Goal: Information Seeking & Learning: Learn about a topic

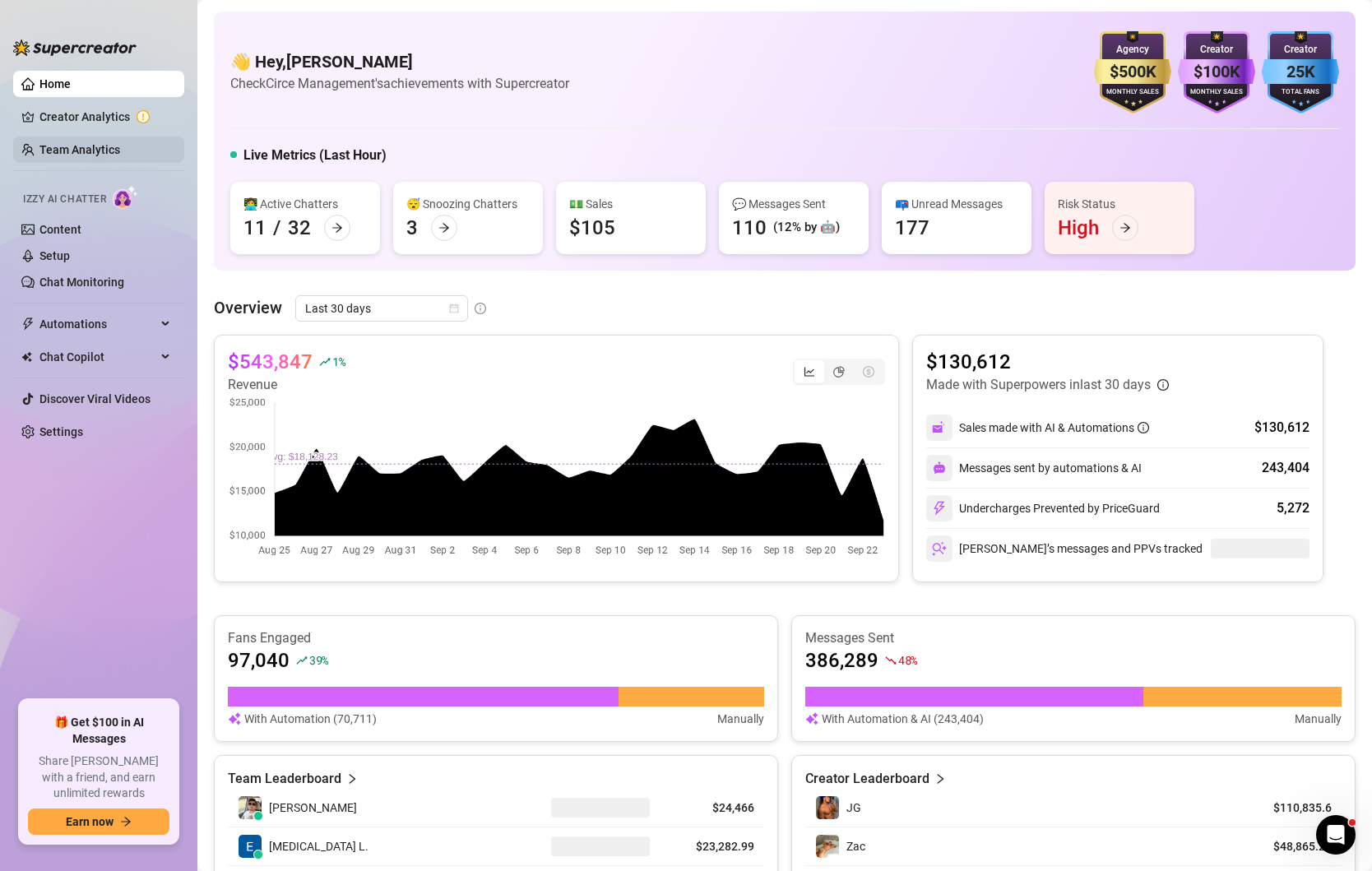
click at [78, 155] on link "Team Analytics" at bounding box center [80, 150] width 81 height 14
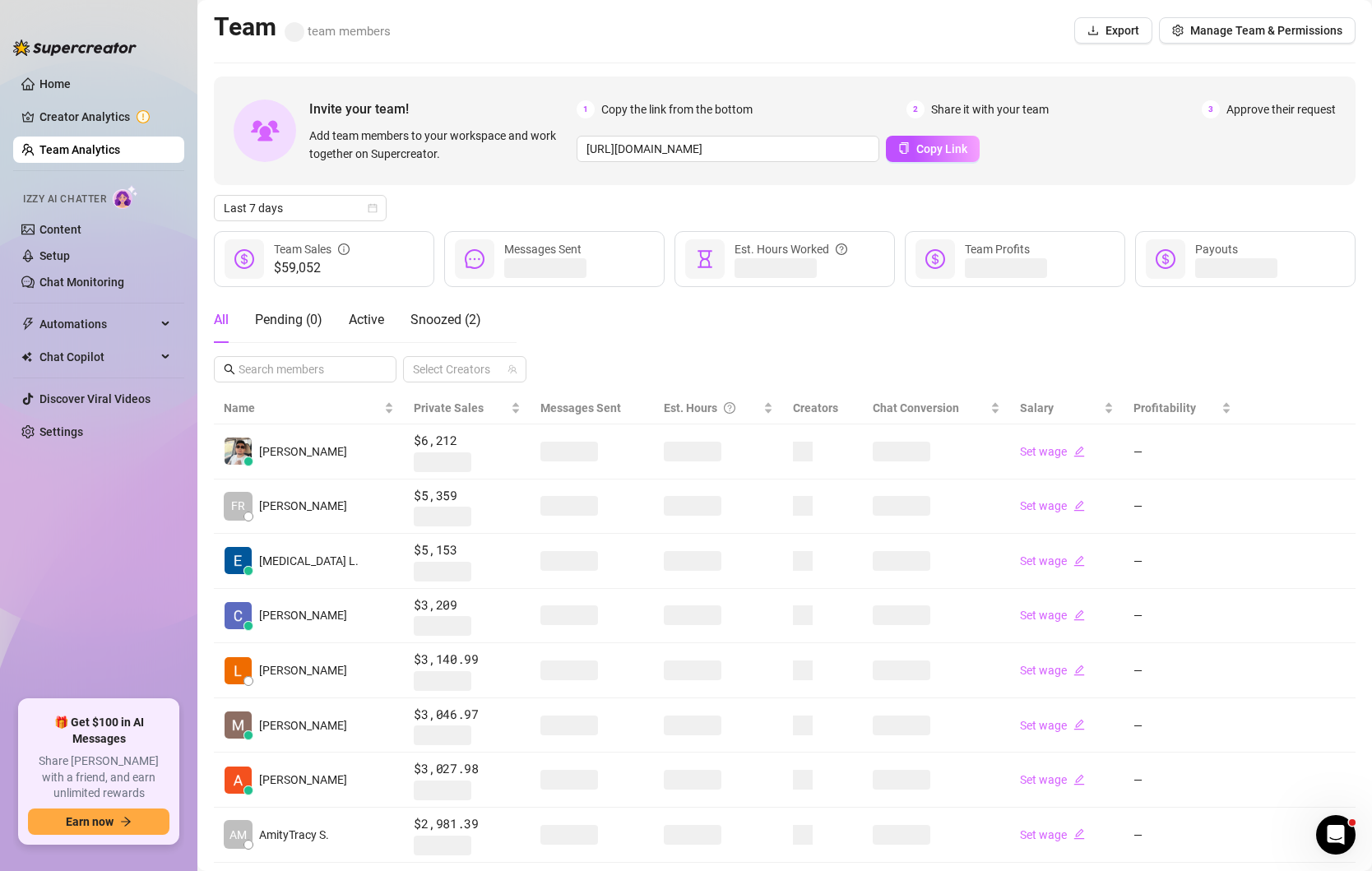
click at [661, 336] on div "All Pending ( 0 ) Active Snoozed ( 2 ) Select Creators" at bounding box center [784, 340] width 1142 height 85
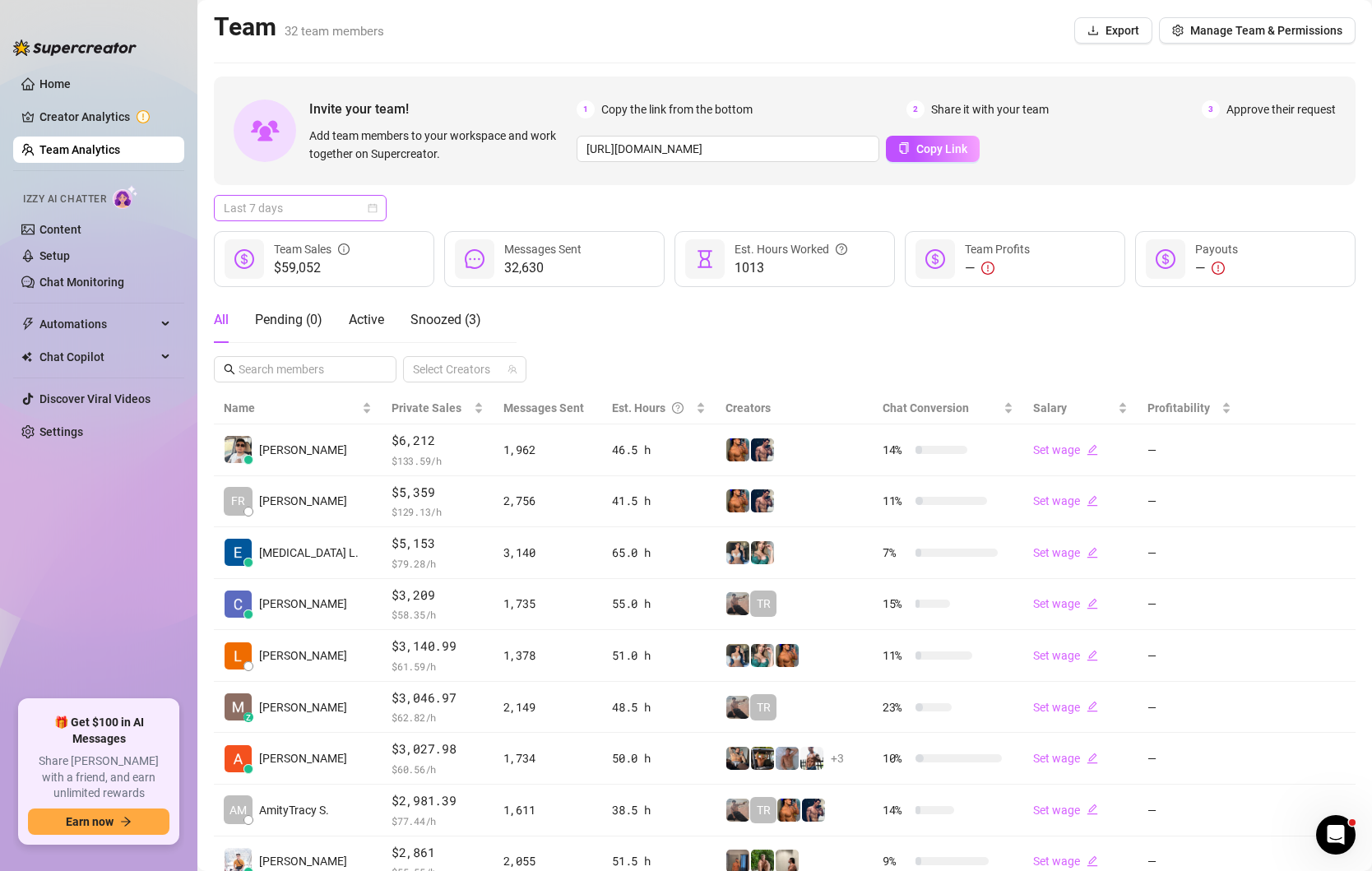
click at [378, 206] on div "Last 7 days" at bounding box center [300, 208] width 173 height 26
click at [275, 343] on div "Custom date" at bounding box center [300, 346] width 147 height 18
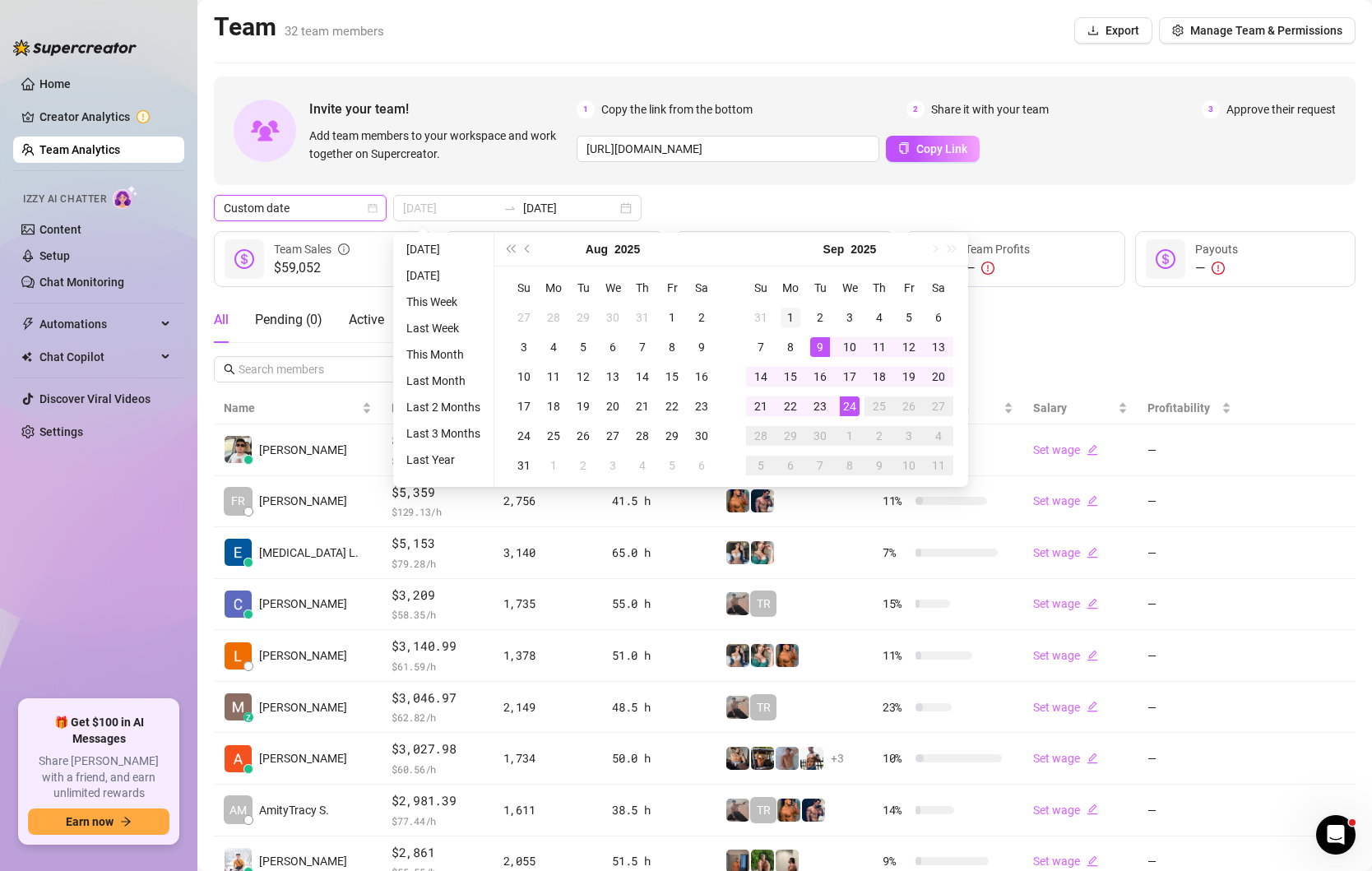
type input "[DATE]"
click at [789, 318] on div "1" at bounding box center [791, 317] width 20 height 20
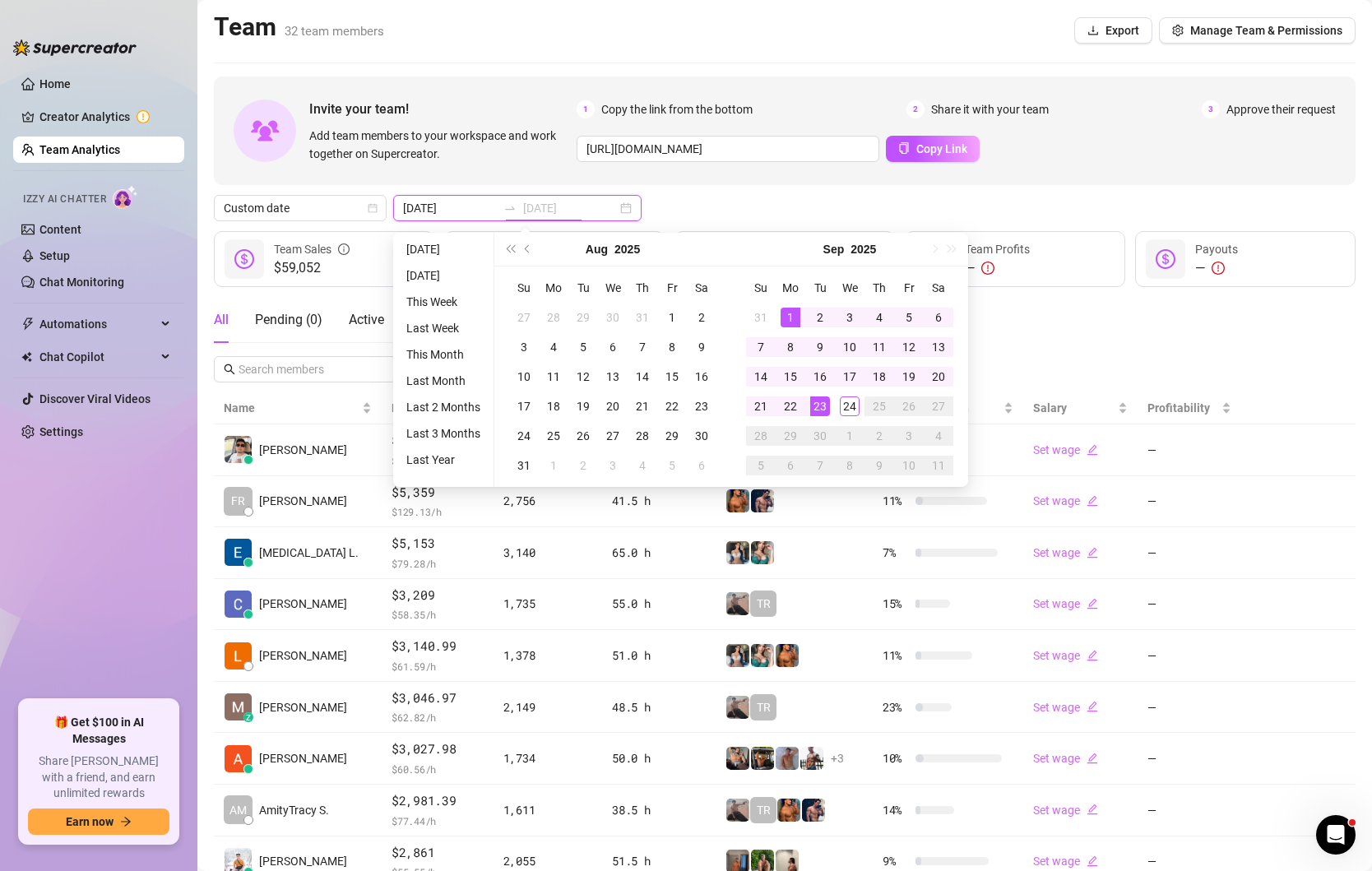
type input "[DATE]"
click at [824, 399] on div "23" at bounding box center [821, 406] width 20 height 20
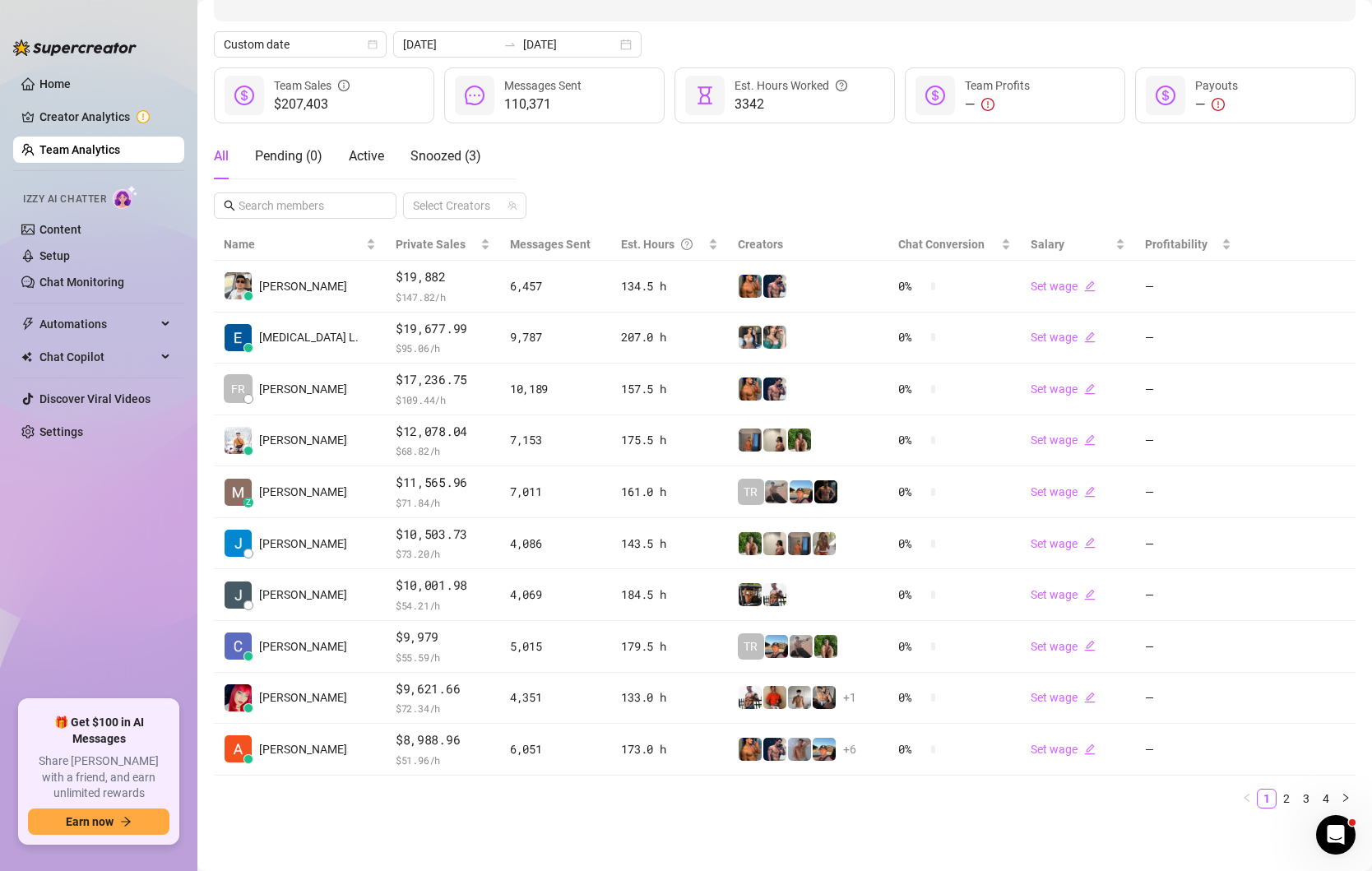
scroll to position [158, 0]
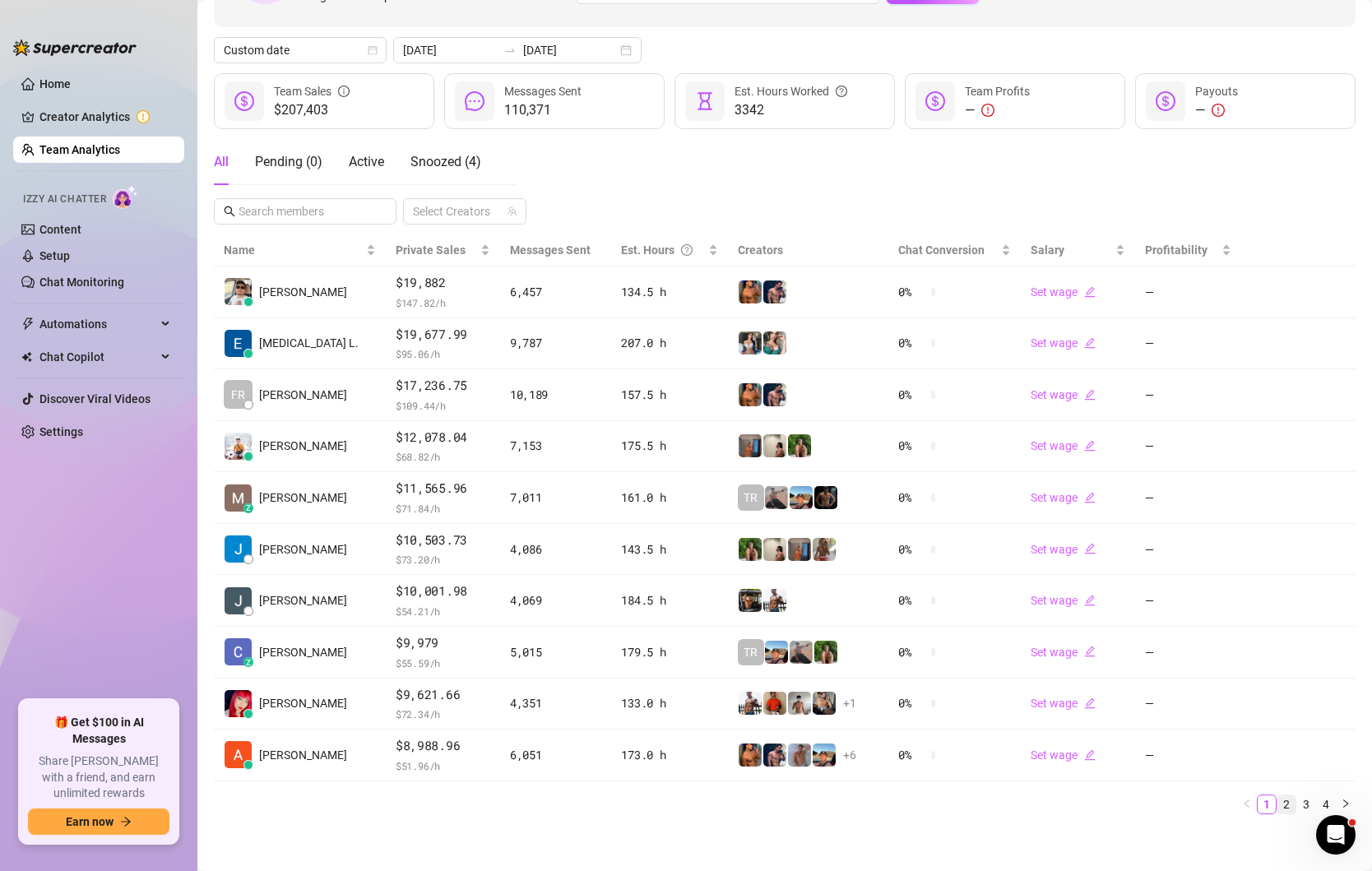
click at [1284, 796] on link "2" at bounding box center [1287, 804] width 18 height 18
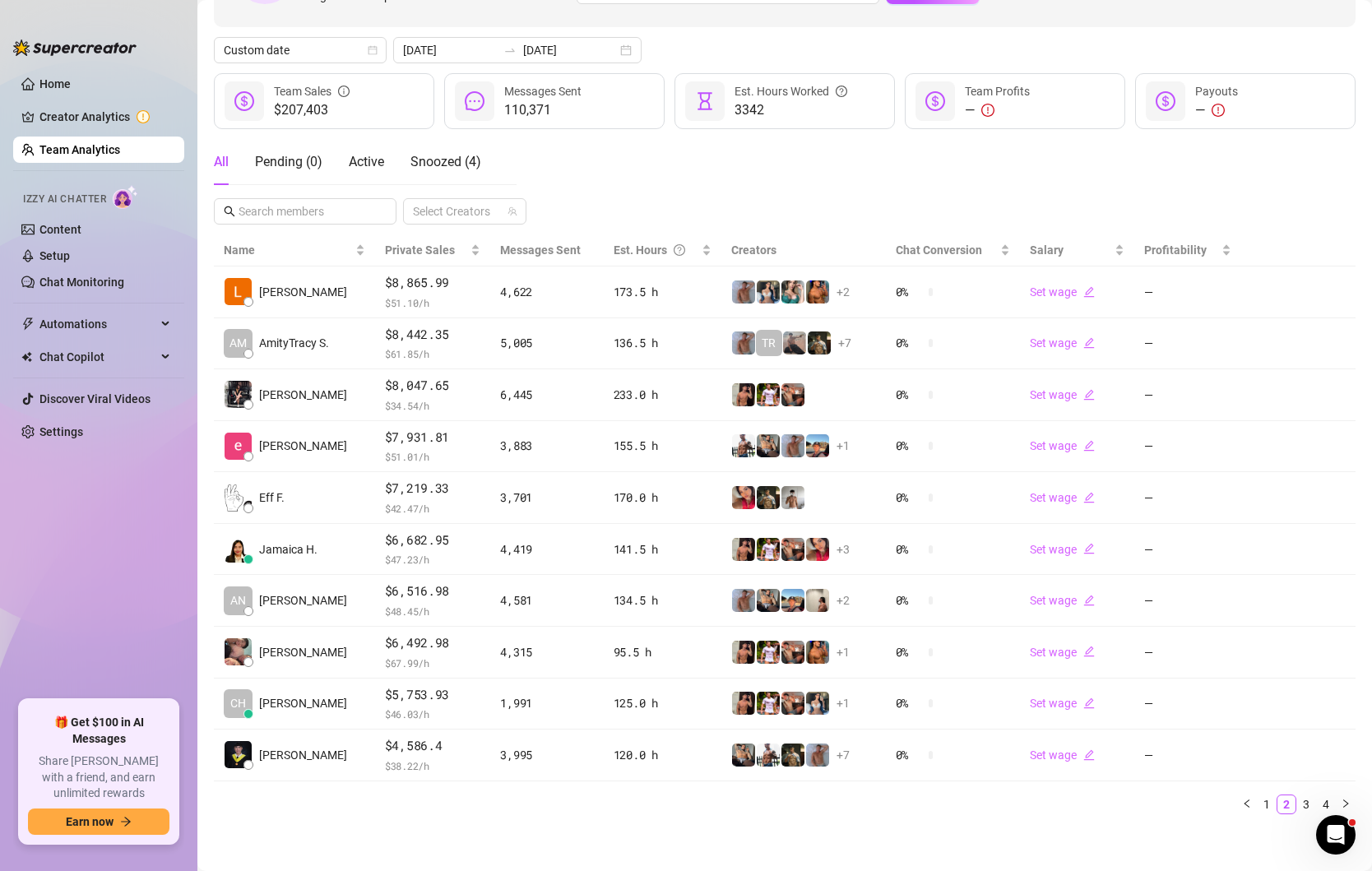
click at [1308, 788] on div "Name Private Sales Messages Sent Est. Hours Creators Chat Conversion Salary Pro…" at bounding box center [784, 525] width 1142 height 580
click at [1307, 795] on link "3" at bounding box center [1307, 804] width 18 height 18
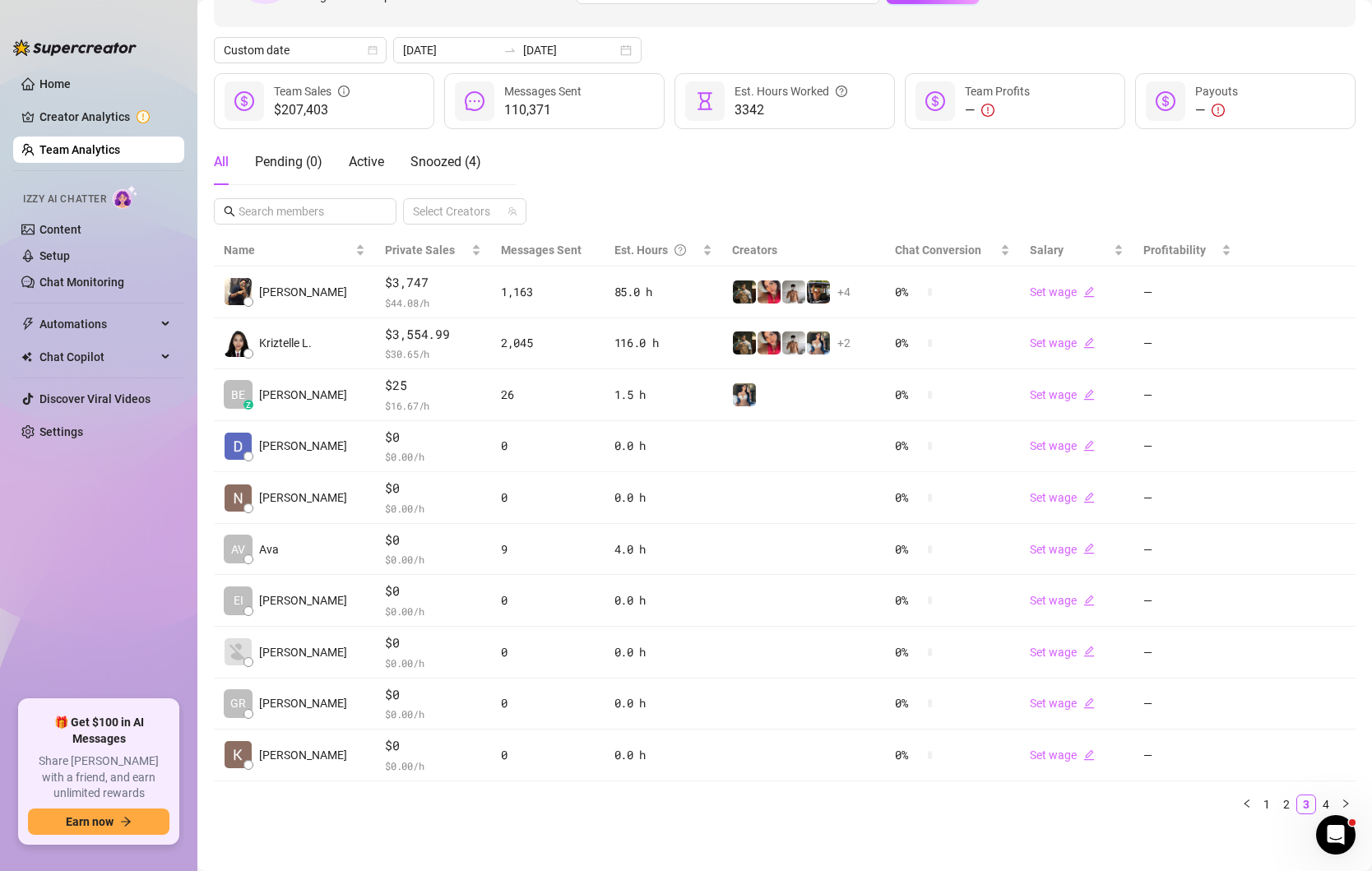
click at [102, 544] on ul "Home Creator Analytics Team Analytics Izzy AI Chatter Content Setup Chat Monito…" at bounding box center [99, 379] width 171 height 629
click at [588, 46] on div "[DATE] [DATE]" at bounding box center [518, 50] width 248 height 26
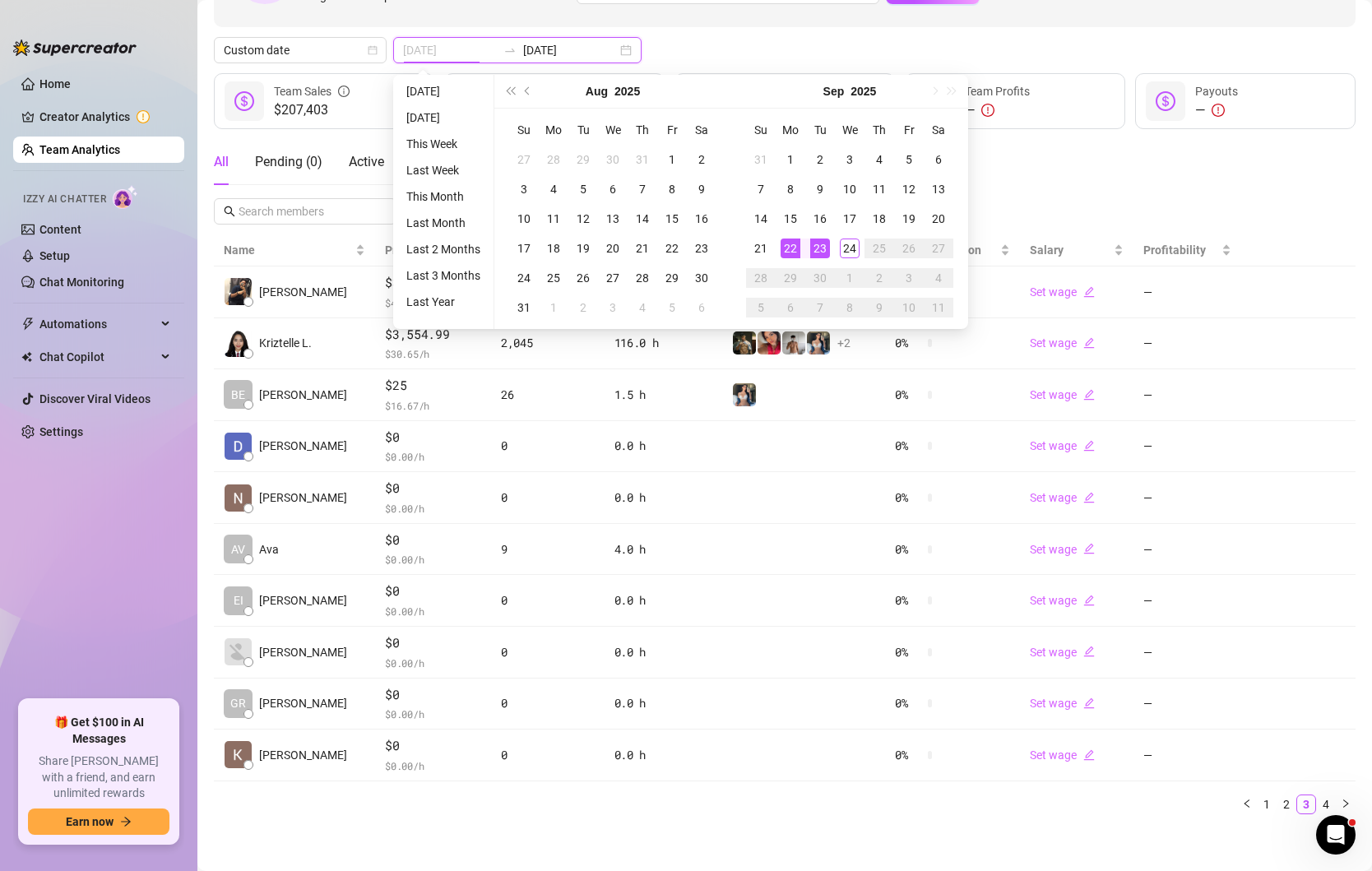
type input "[DATE]"
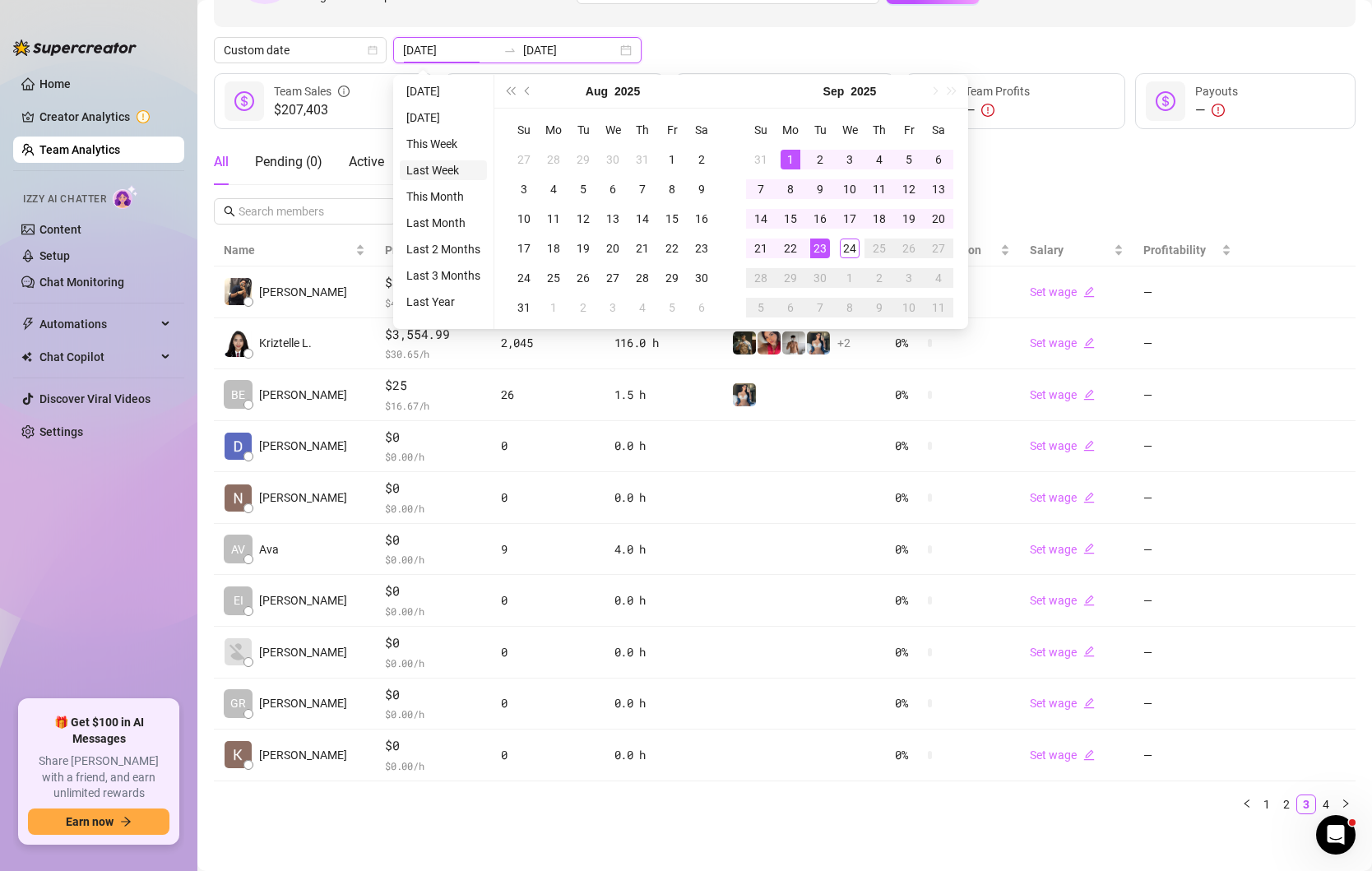
type input "[DATE]"
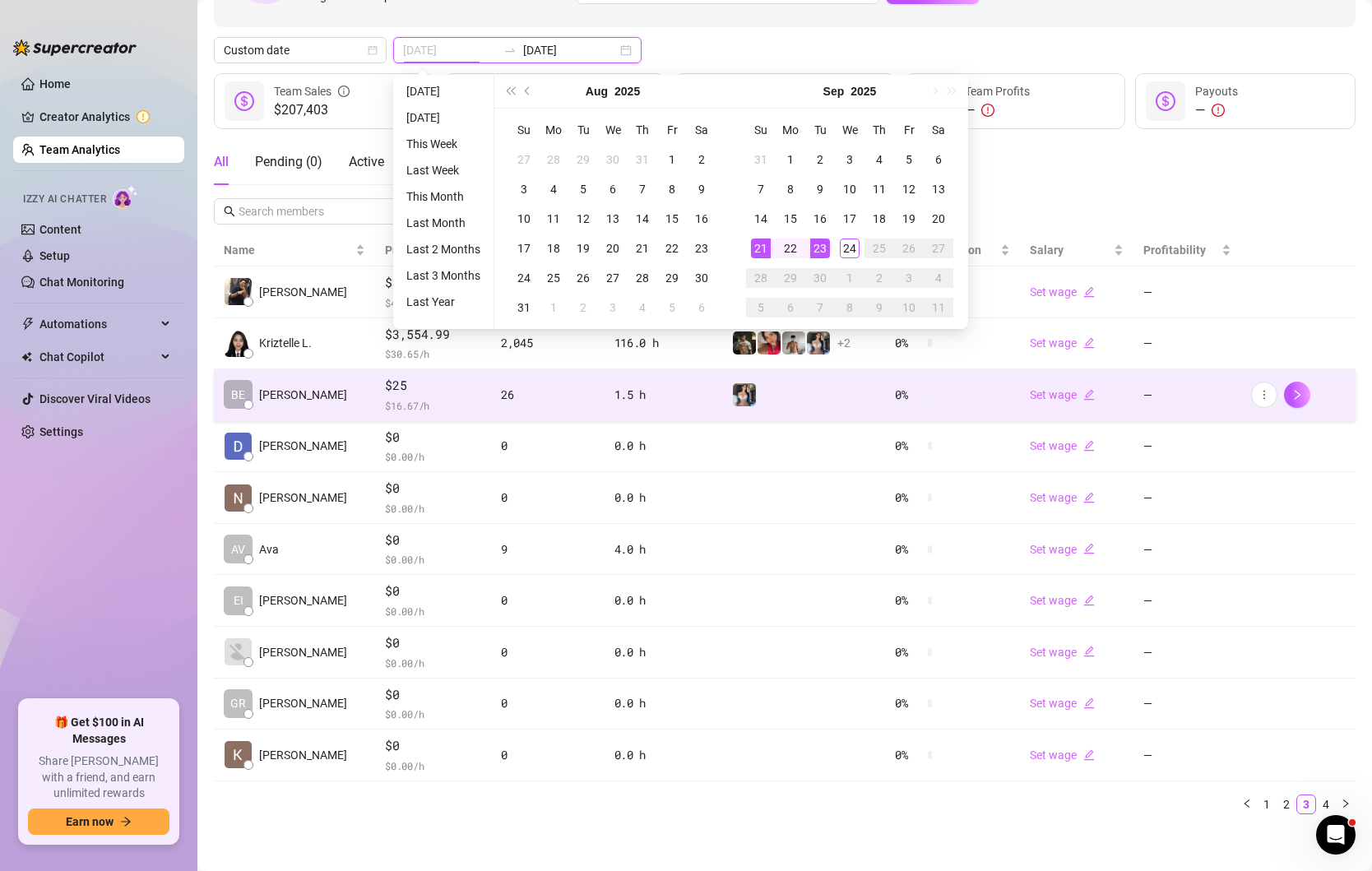
type input "[DATE]"
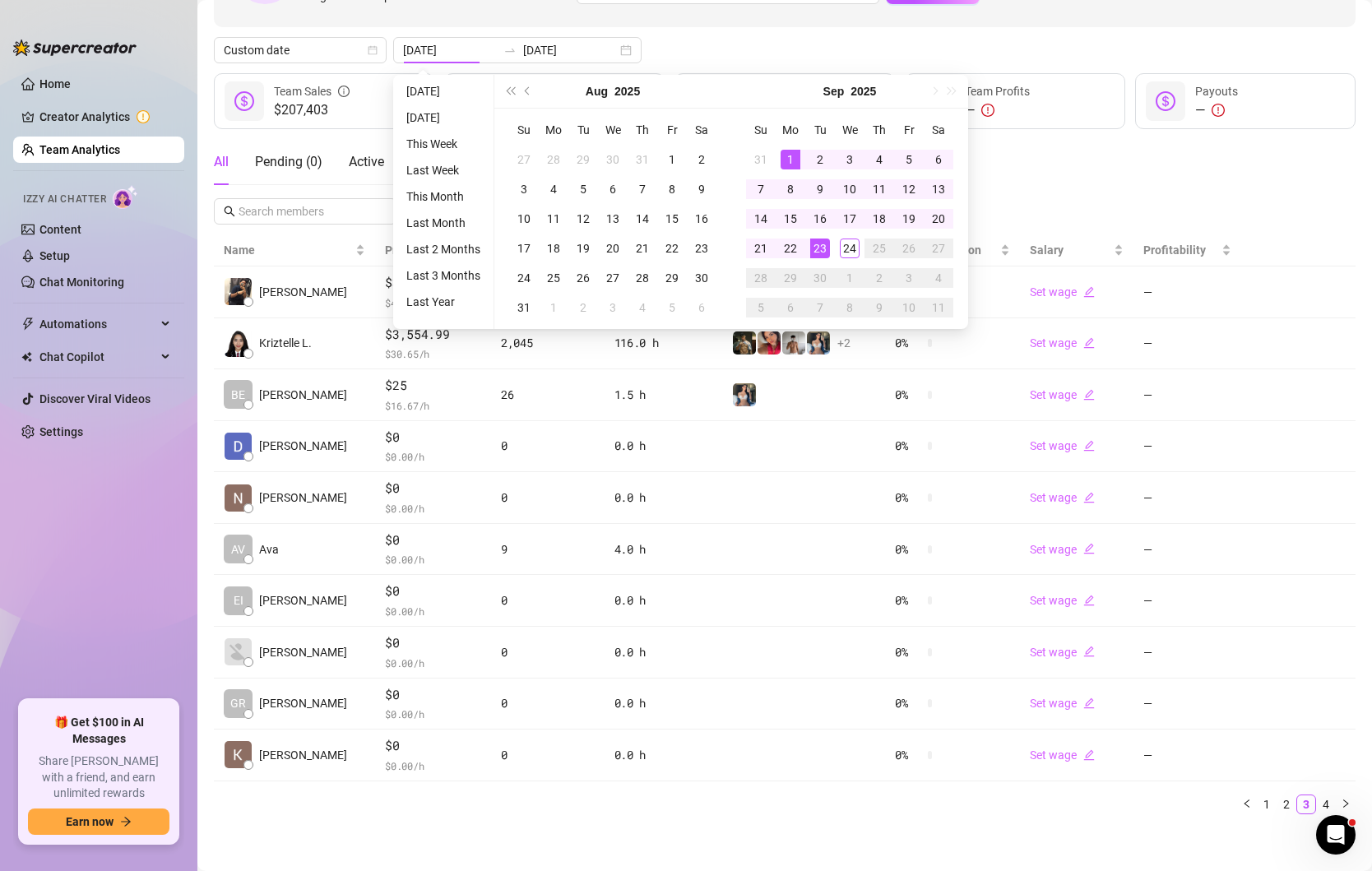
click at [120, 487] on ul "Home Creator Analytics Team Analytics Izzy AI Chatter Content Setup Chat Monito…" at bounding box center [99, 379] width 171 height 629
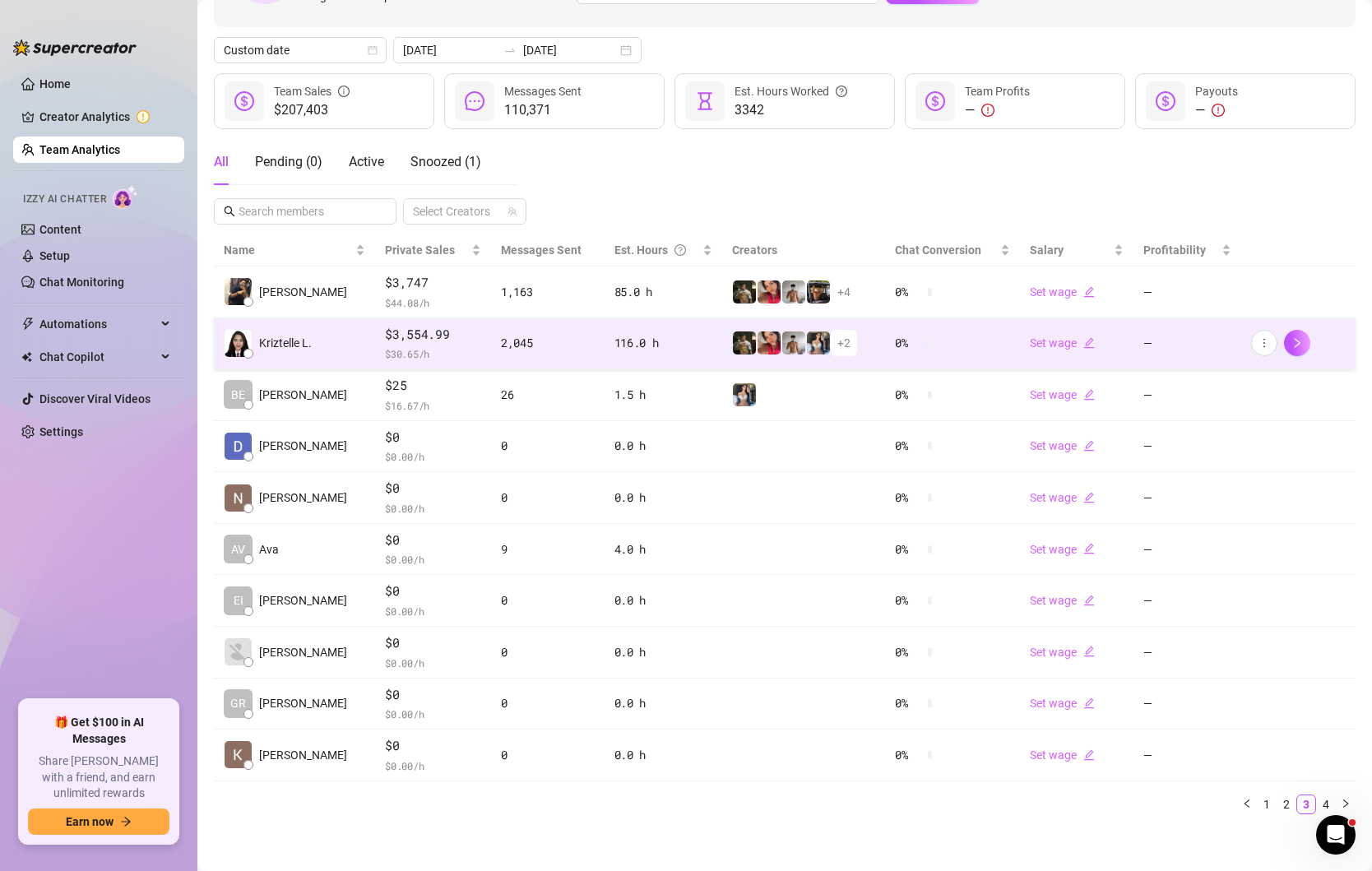
click at [522, 351] on td "2,045" at bounding box center [548, 344] width 113 height 52
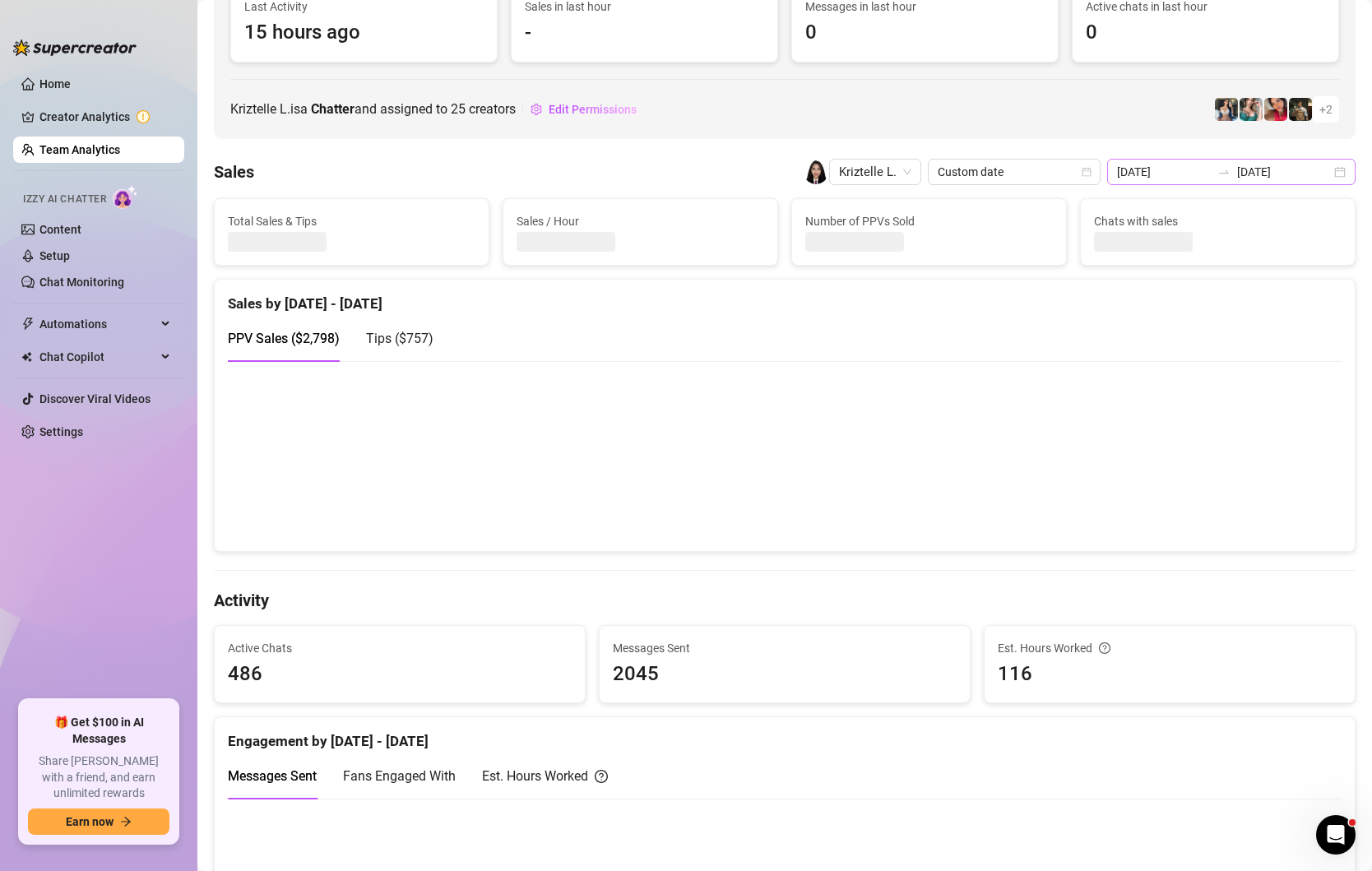
click at [1345, 169] on div "[DATE] [DATE]" at bounding box center [1231, 171] width 248 height 26
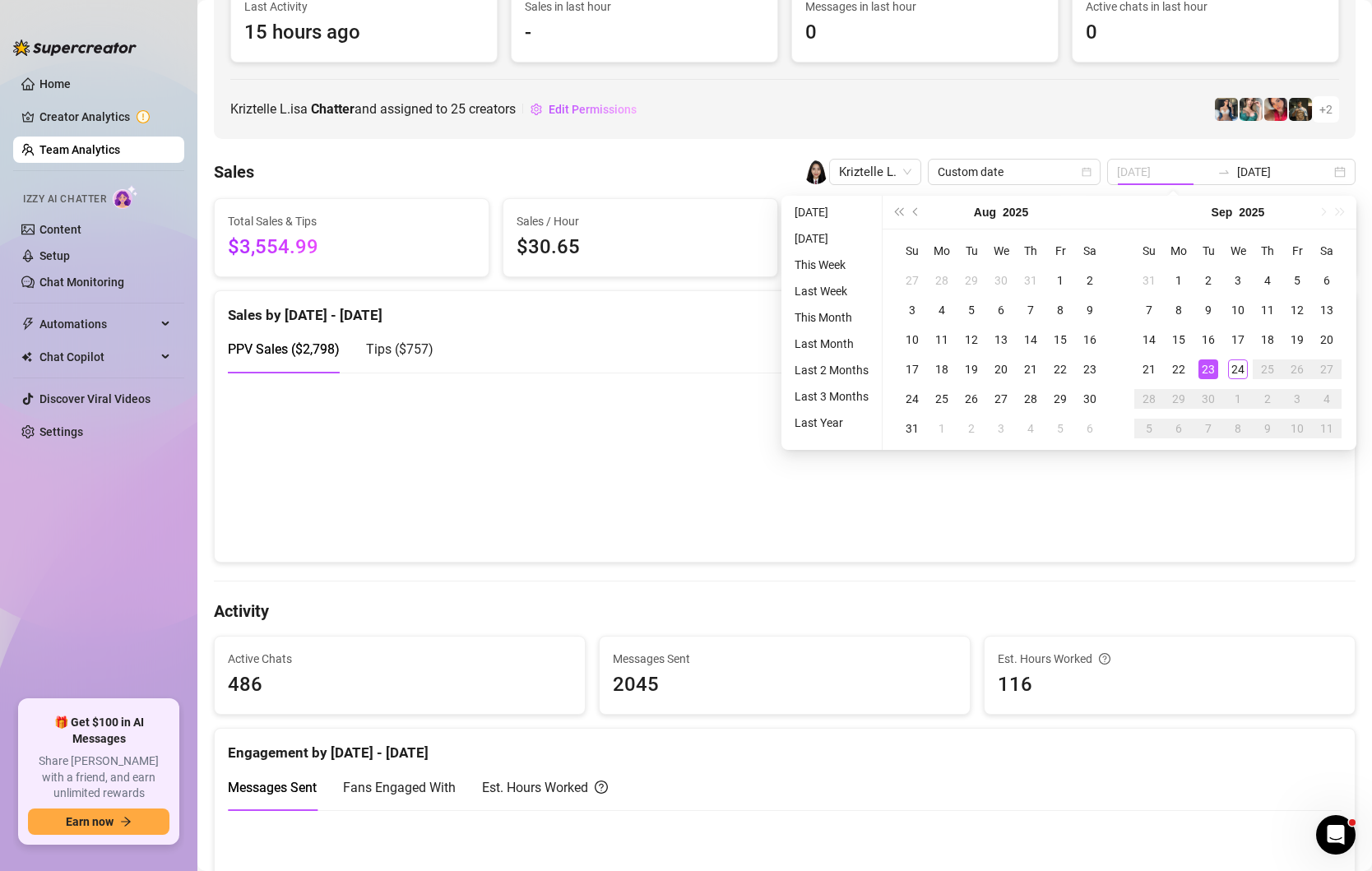
click at [1203, 363] on div "23" at bounding box center [1209, 370] width 20 height 20
type input "[DATE]"
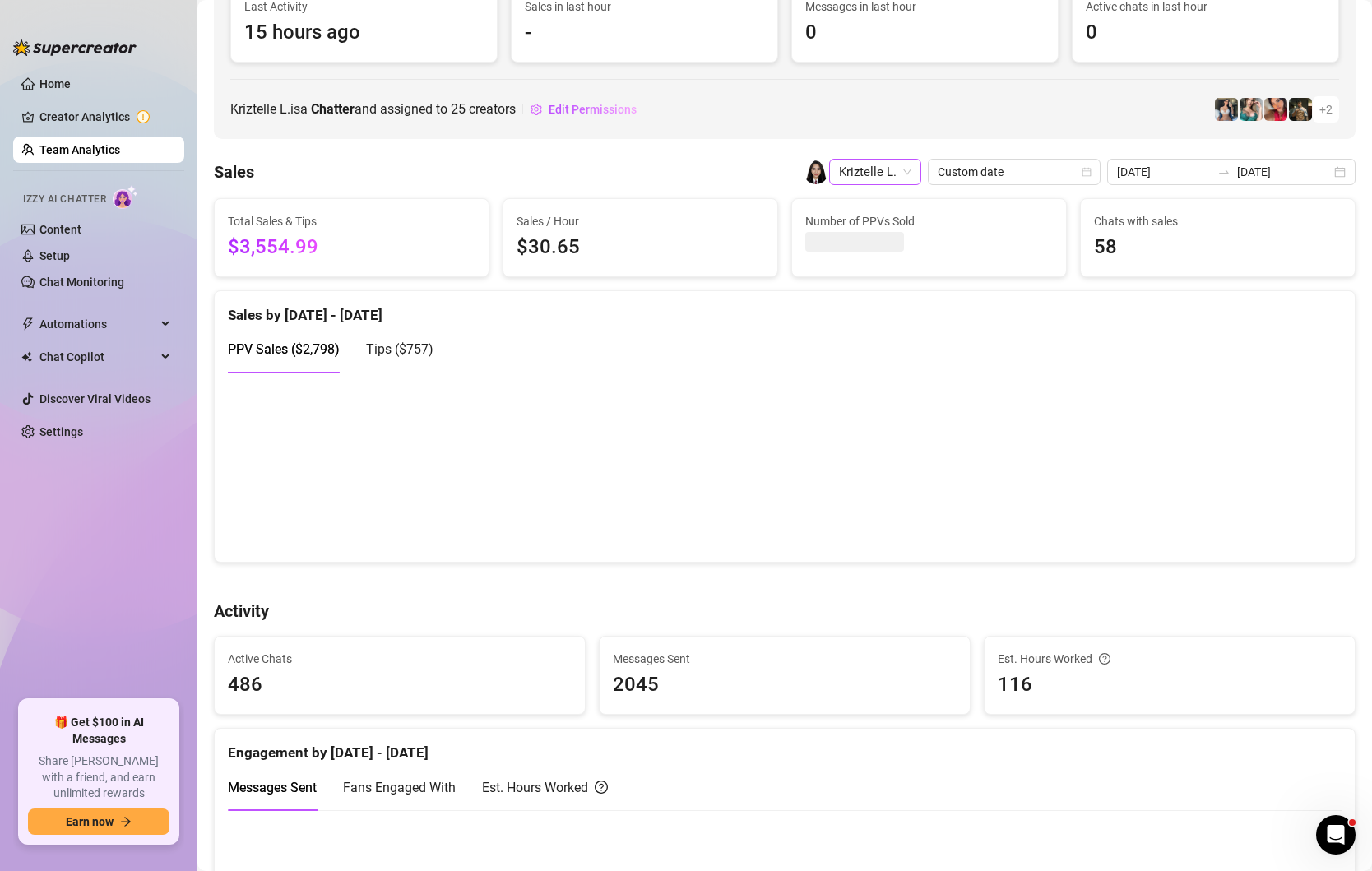
click at [911, 173] on span "Kriztelle L." at bounding box center [875, 171] width 73 height 24
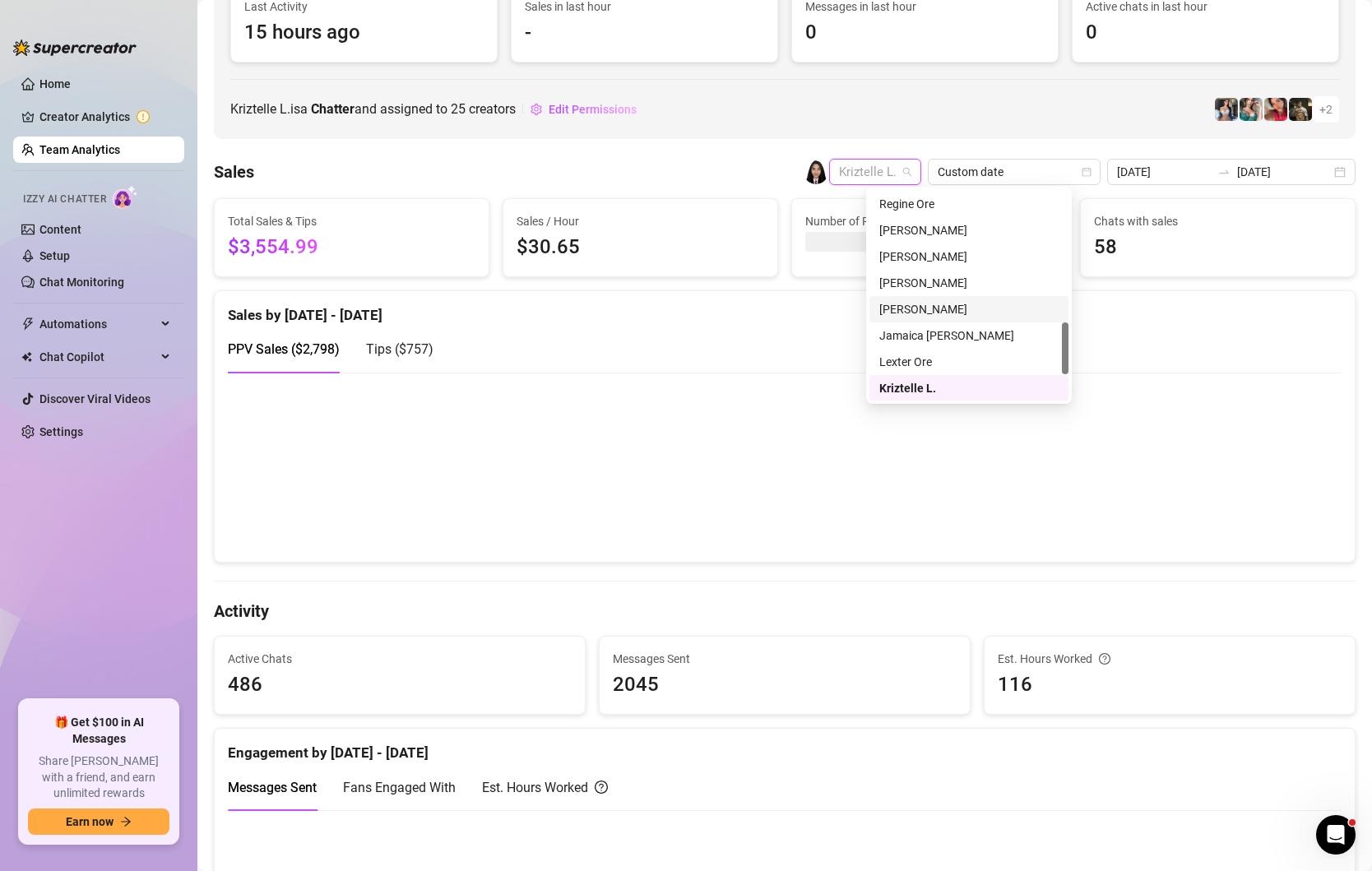
click at [929, 326] on div "Jamaica [PERSON_NAME]" at bounding box center [969, 335] width 180 height 18
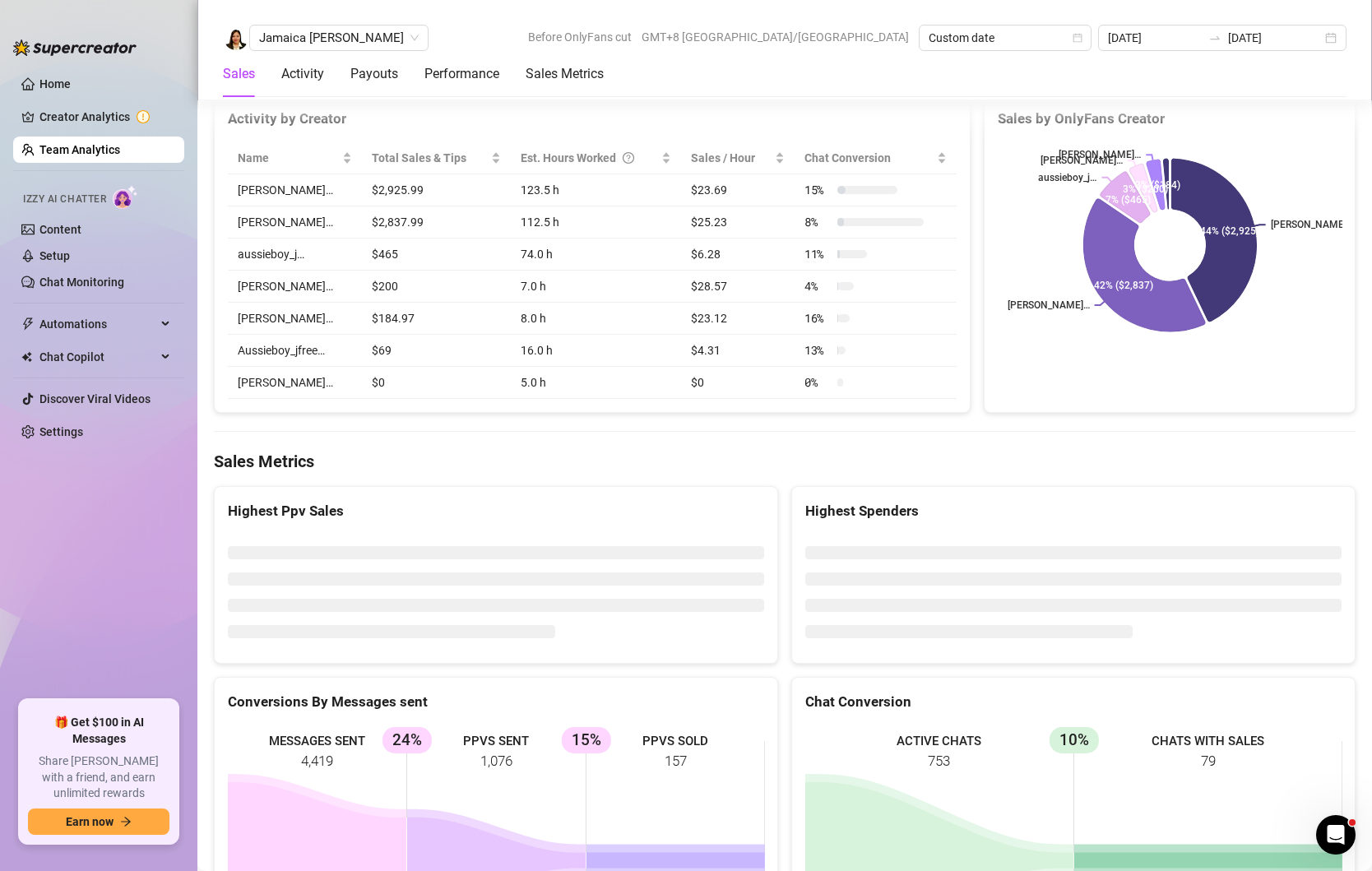
scroll to position [2514, 0]
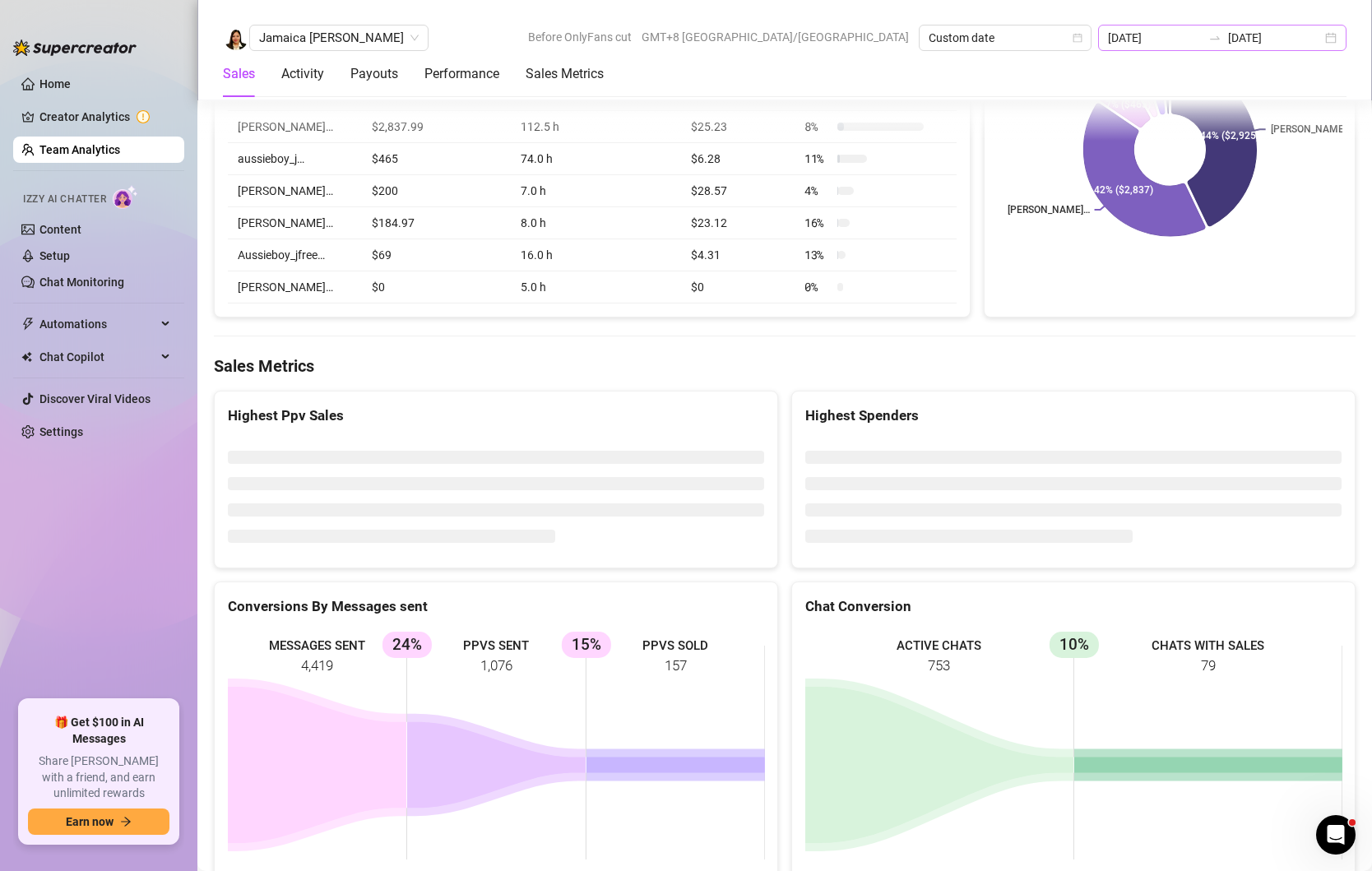
click at [1324, 40] on div "[DATE] [DATE]" at bounding box center [1222, 37] width 248 height 26
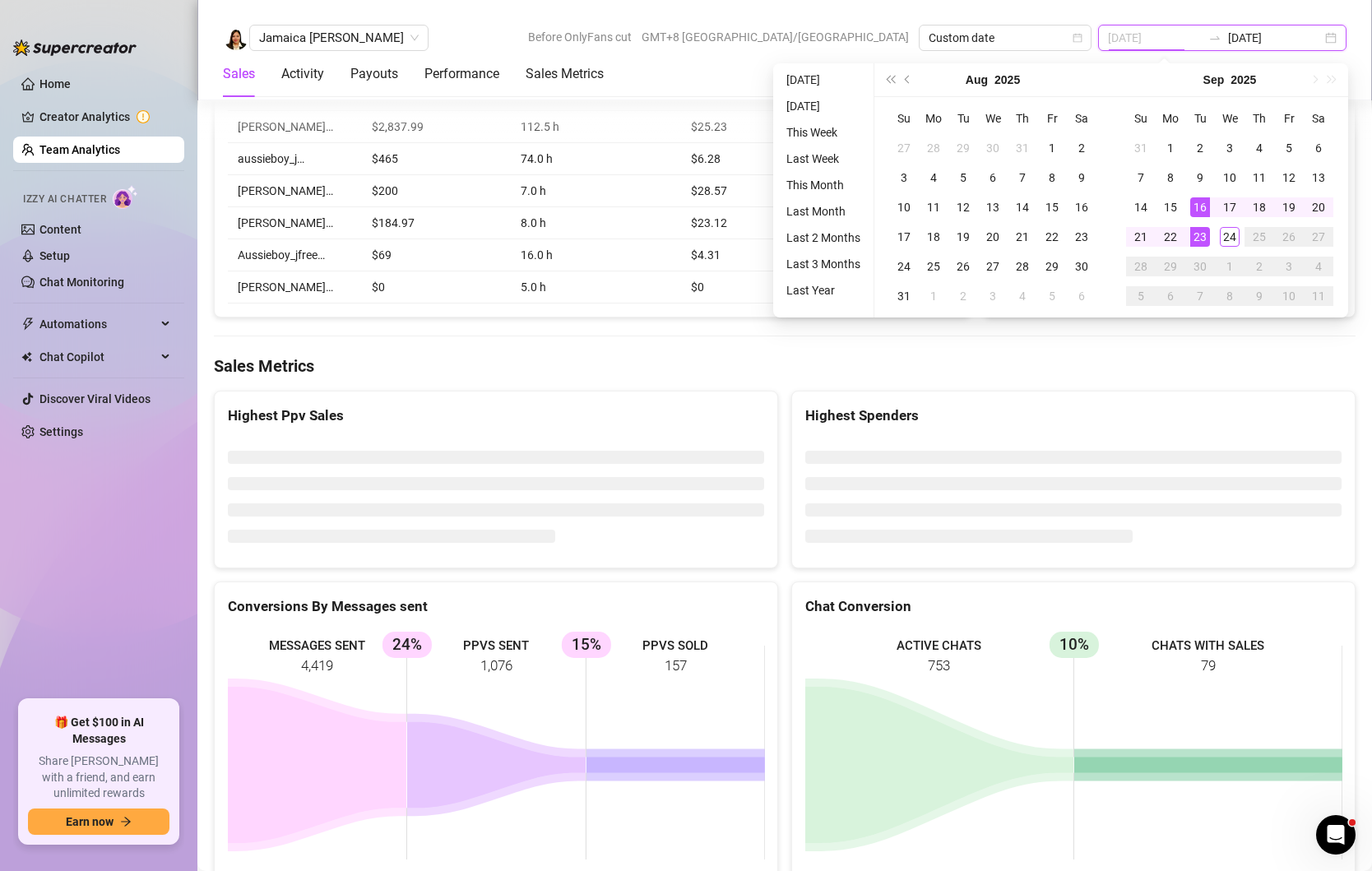
type input "[DATE]"
click at [1194, 231] on div "23" at bounding box center [1201, 237] width 20 height 20
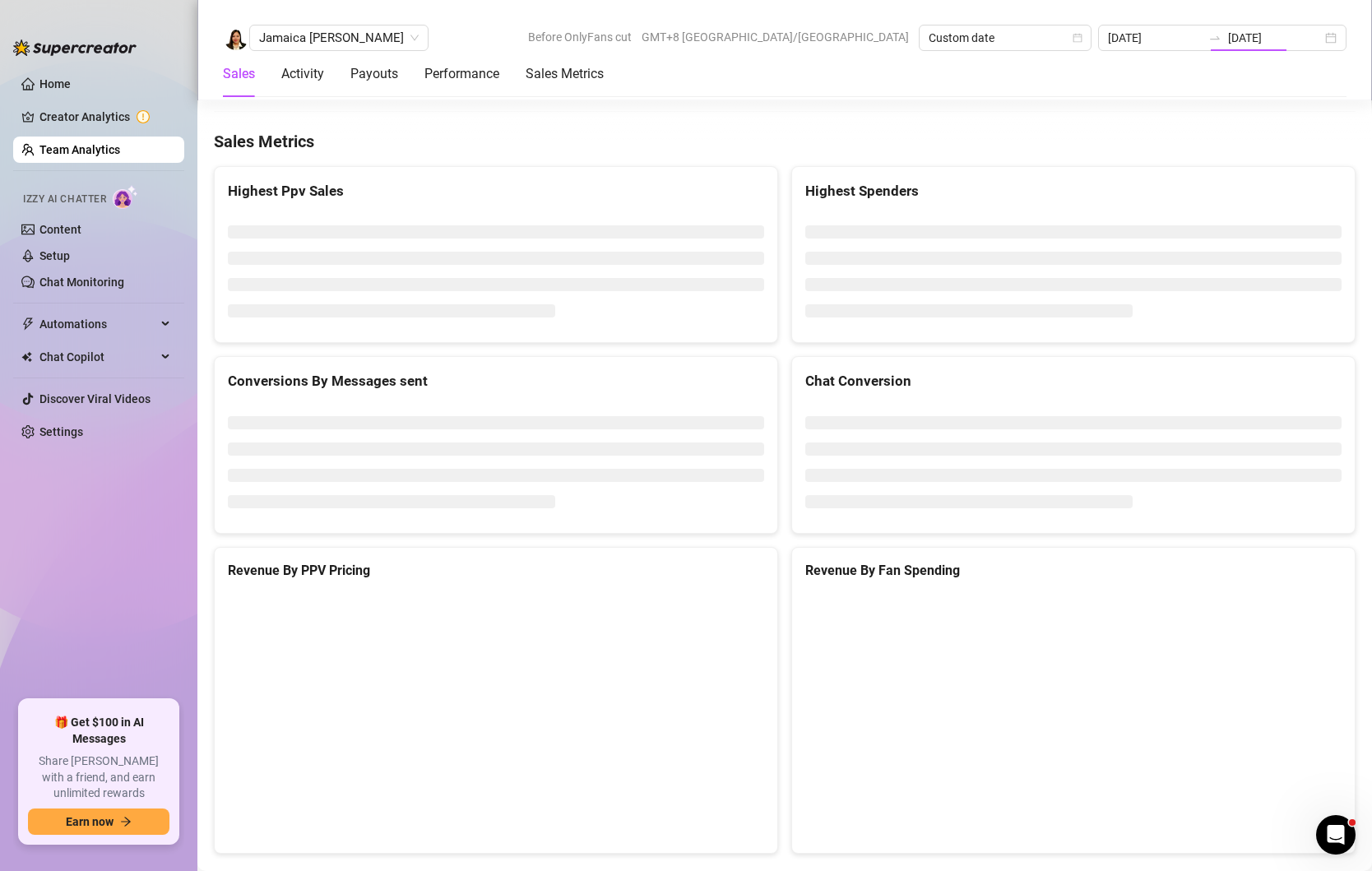
type input "[DATE]"
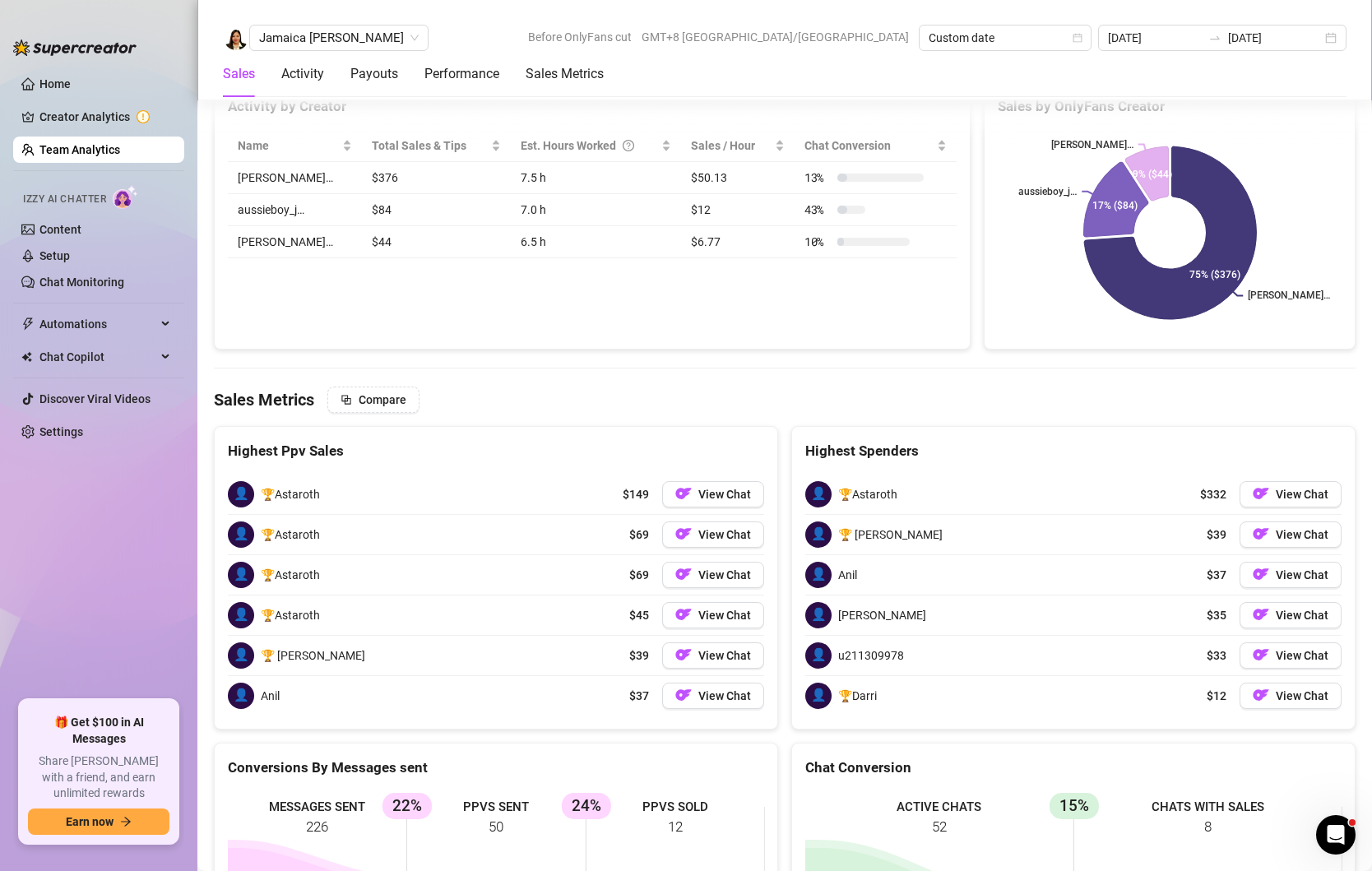
scroll to position [2584, 0]
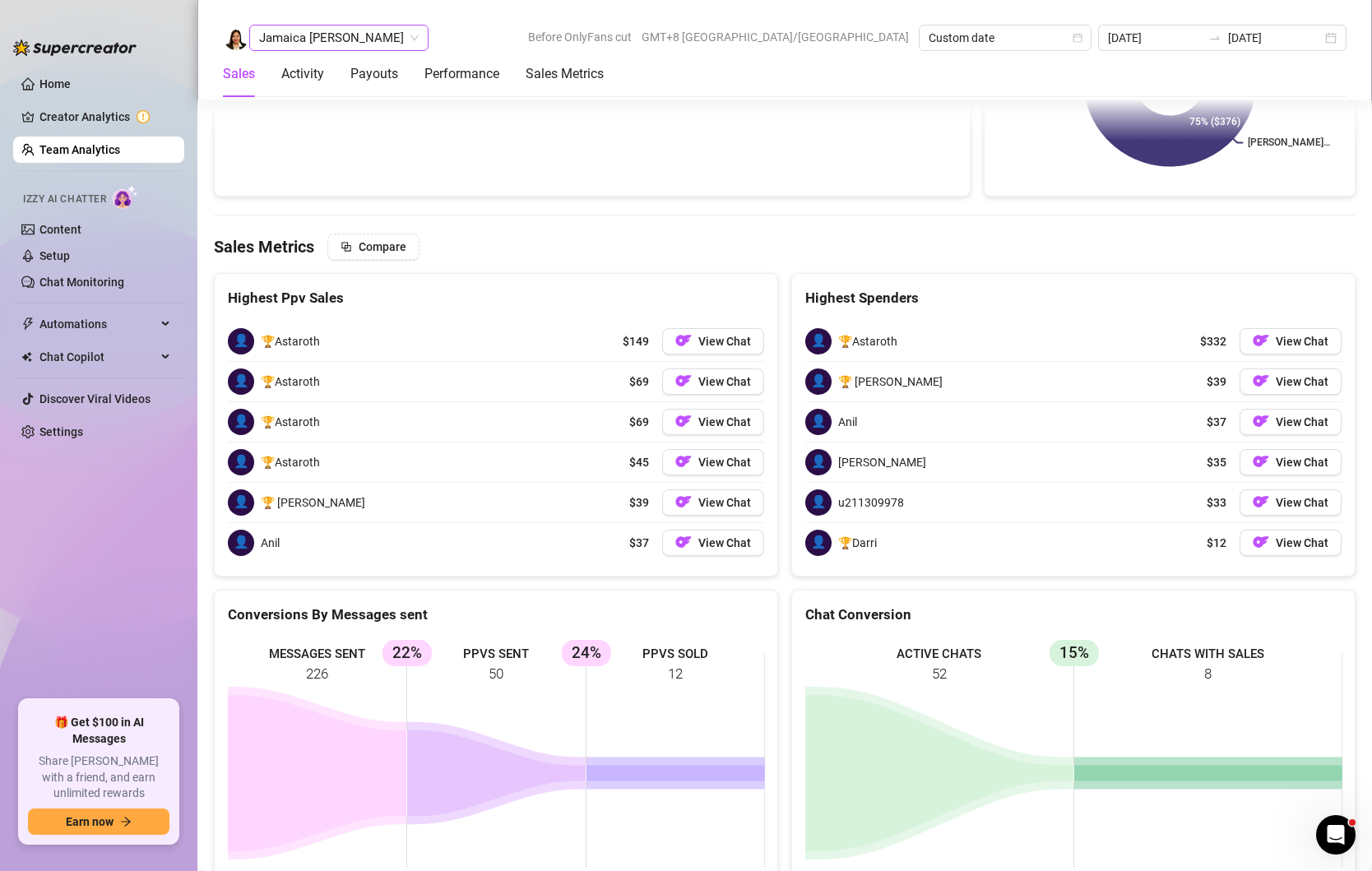
click at [325, 32] on span "Jamaica [PERSON_NAME]" at bounding box center [339, 37] width 160 height 24
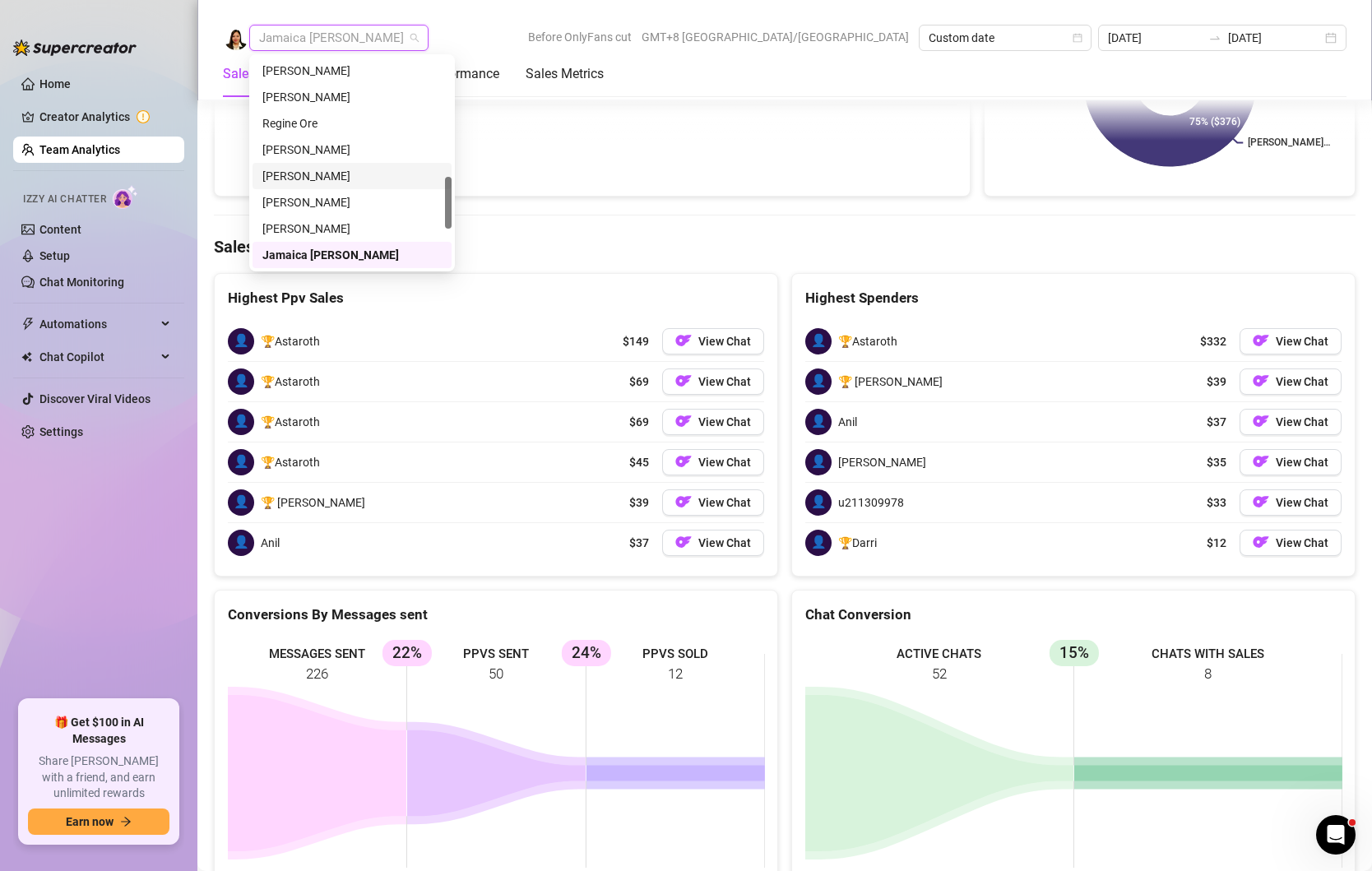
click at [333, 145] on div "[PERSON_NAME]" at bounding box center [352, 150] width 180 height 18
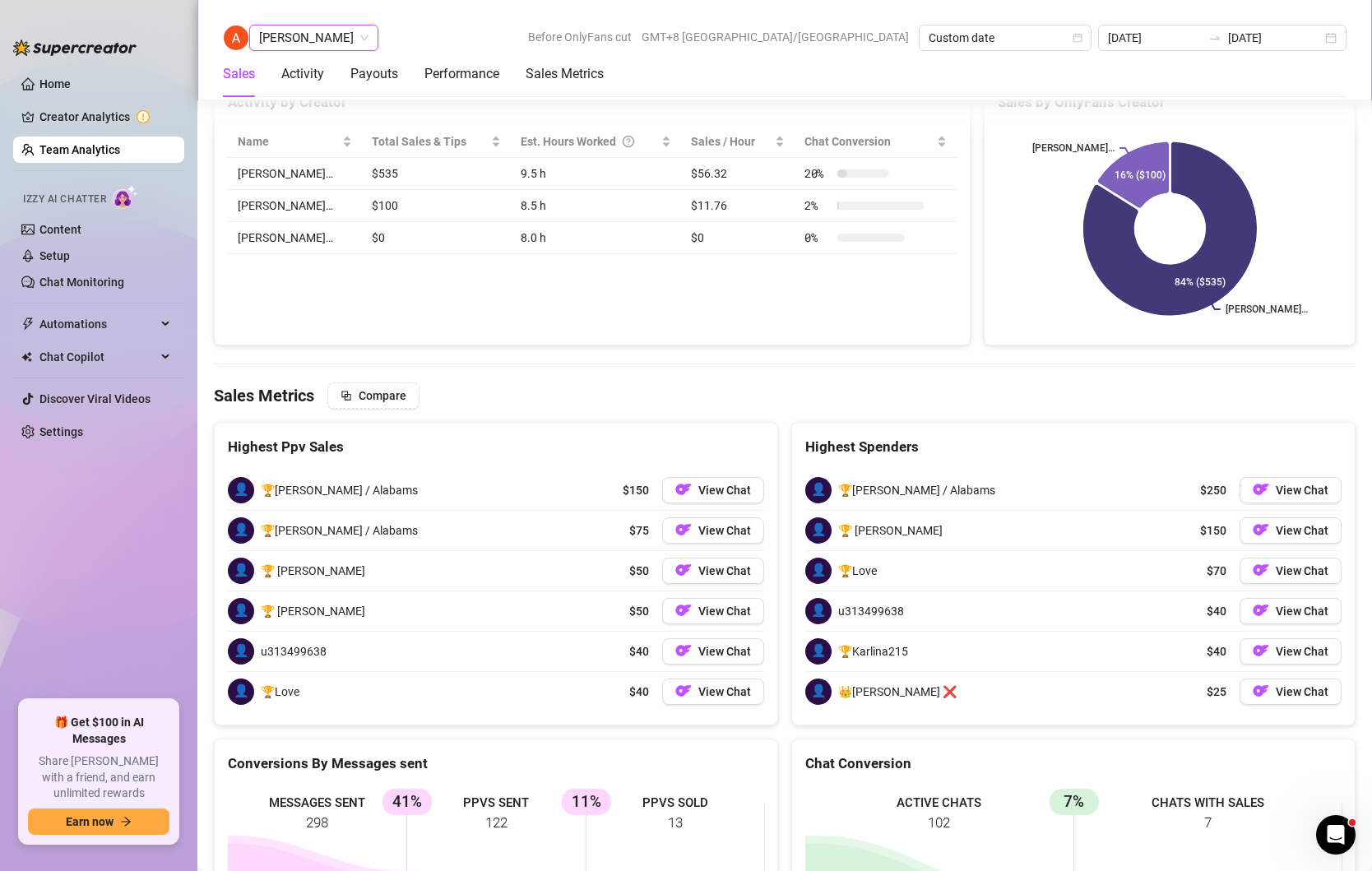
scroll to position [2773, 0]
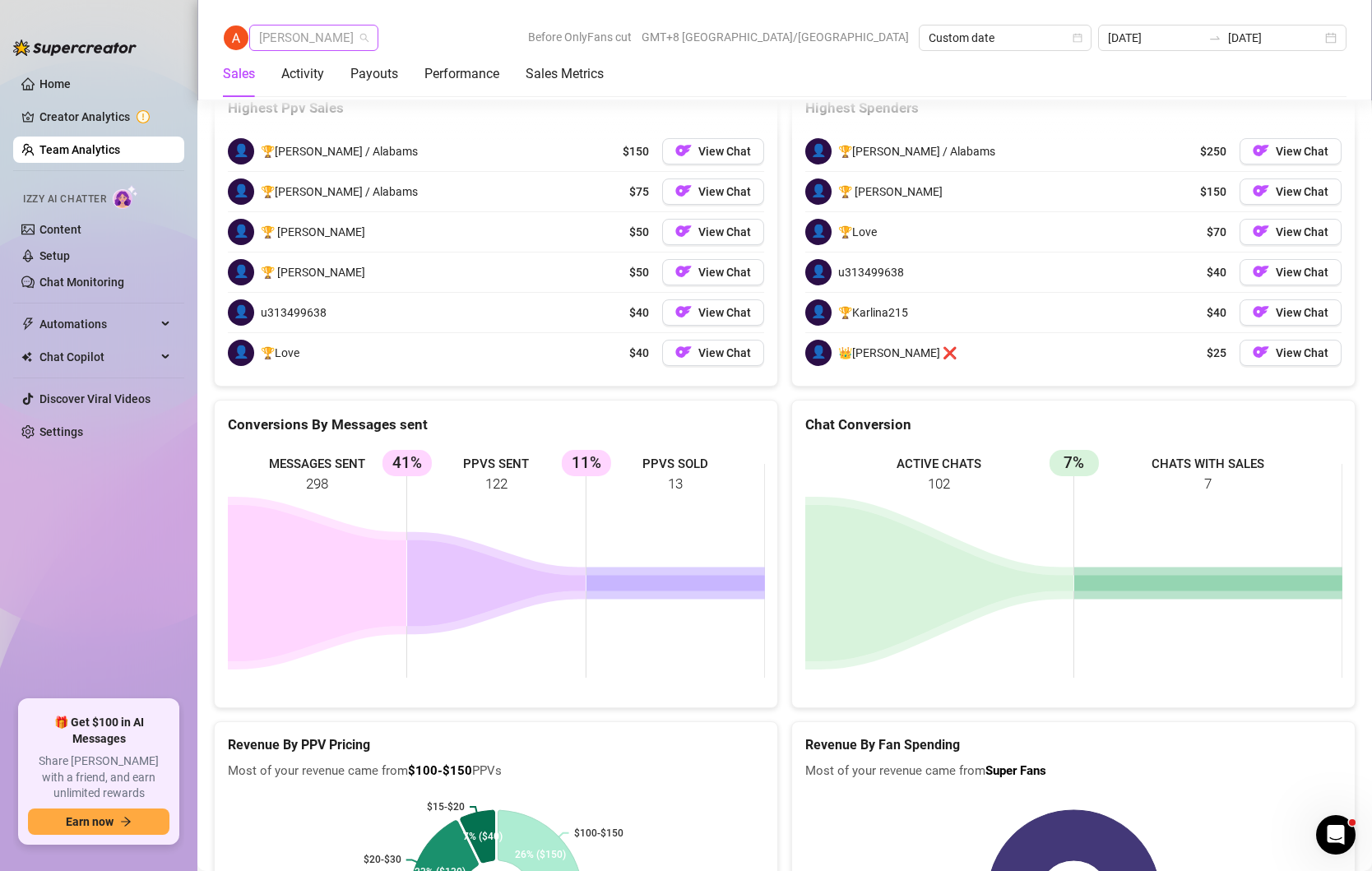
click at [342, 47] on span "[PERSON_NAME]" at bounding box center [314, 37] width 110 height 24
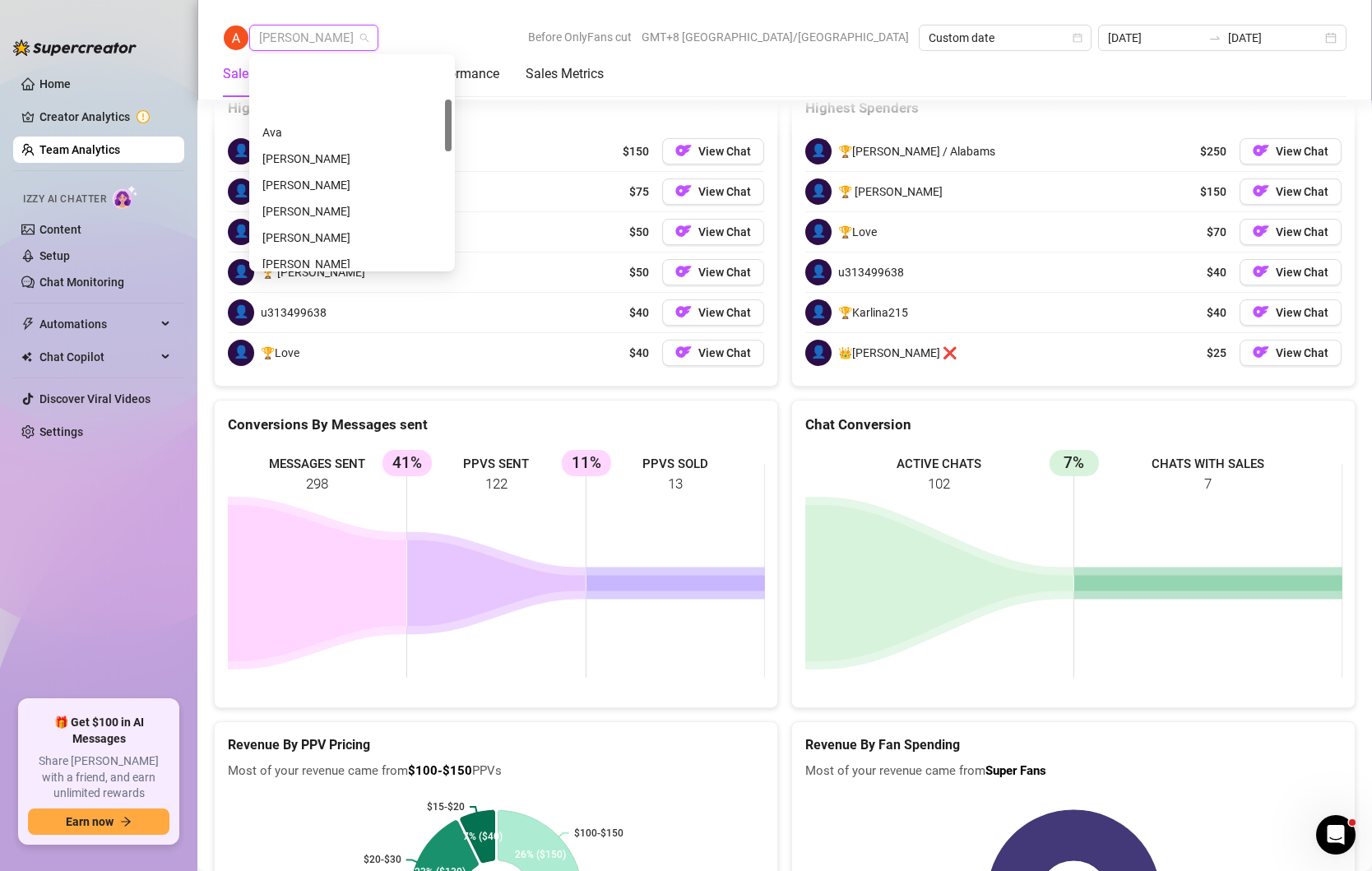
scroll to position [95, 0]
click at [317, 151] on div "[PERSON_NAME]" at bounding box center [352, 160] width 180 height 18
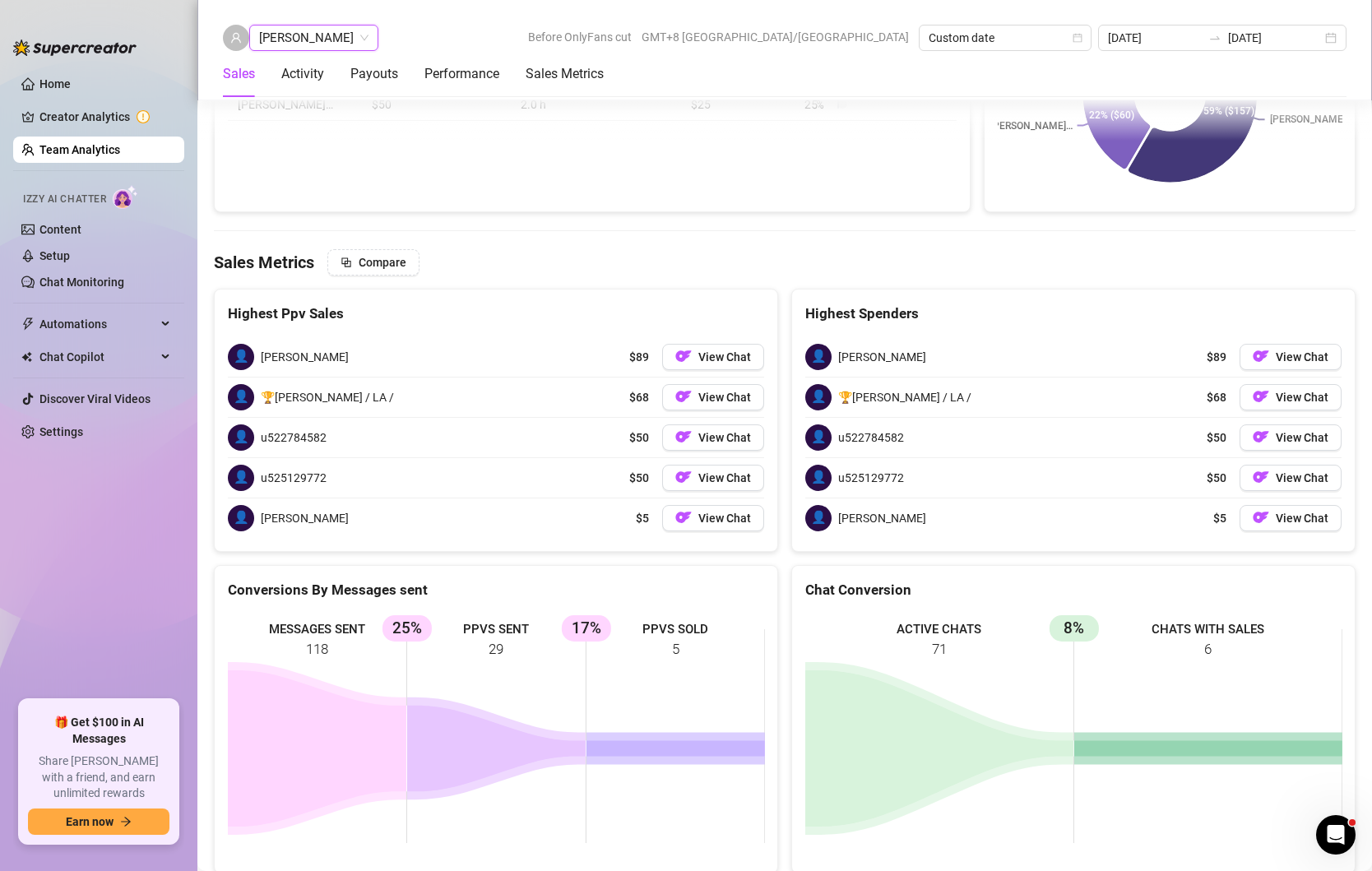
scroll to position [2637, 0]
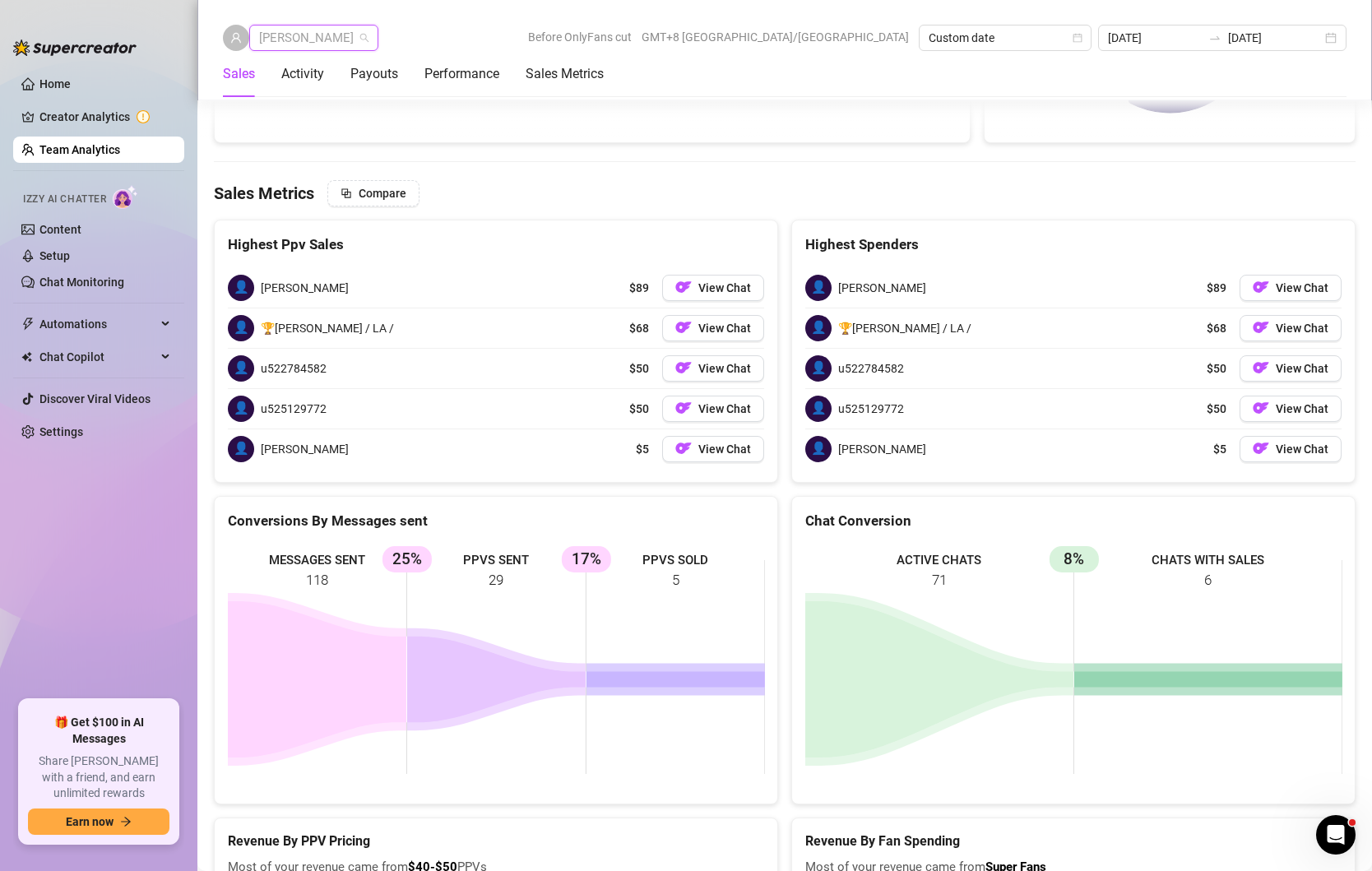
click at [341, 38] on span "[PERSON_NAME]" at bounding box center [314, 37] width 110 height 24
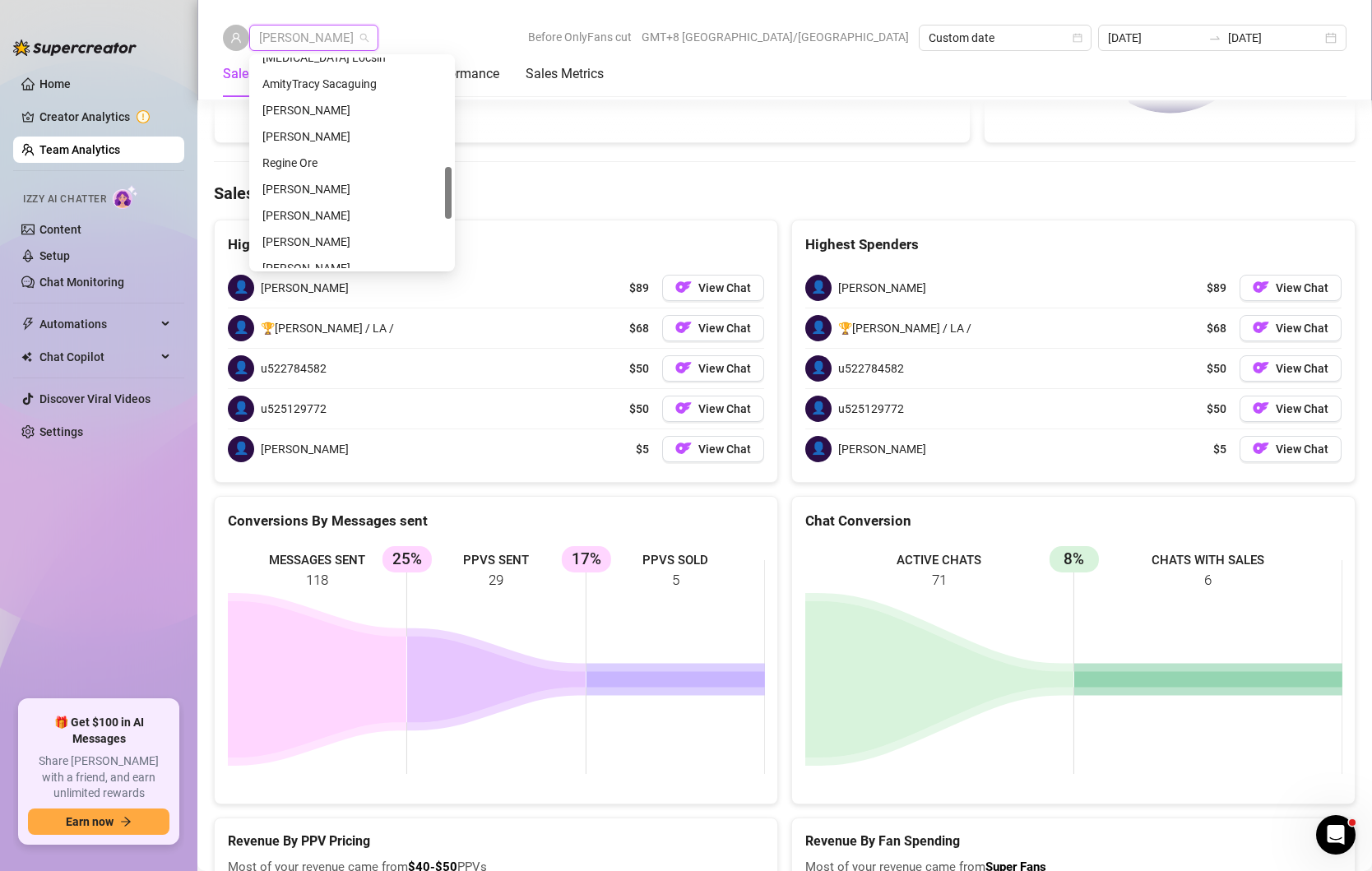
scroll to position [434, 0]
click at [324, 213] on div "[PERSON_NAME]" at bounding box center [352, 216] width 180 height 18
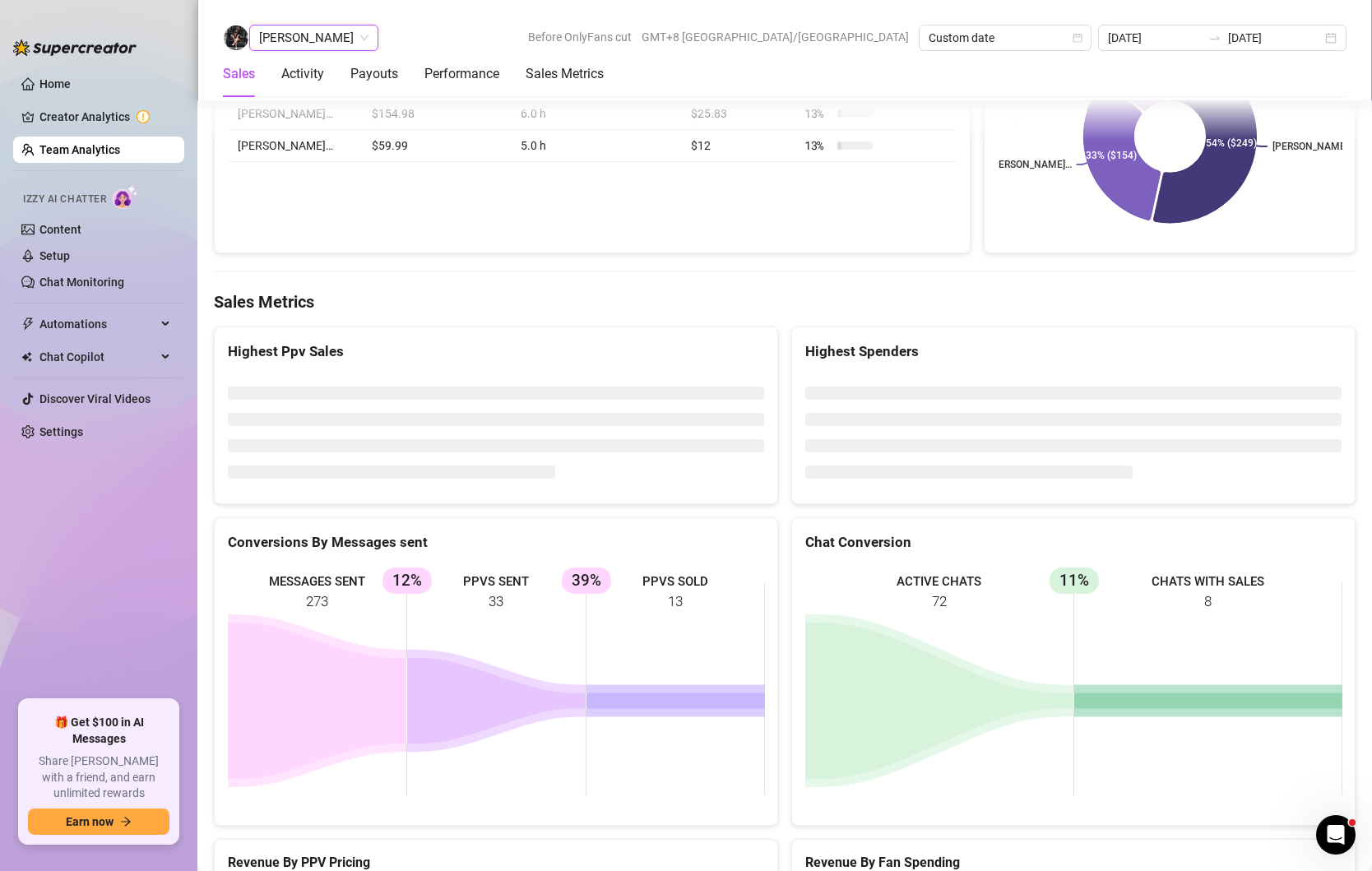
scroll to position [2551, 0]
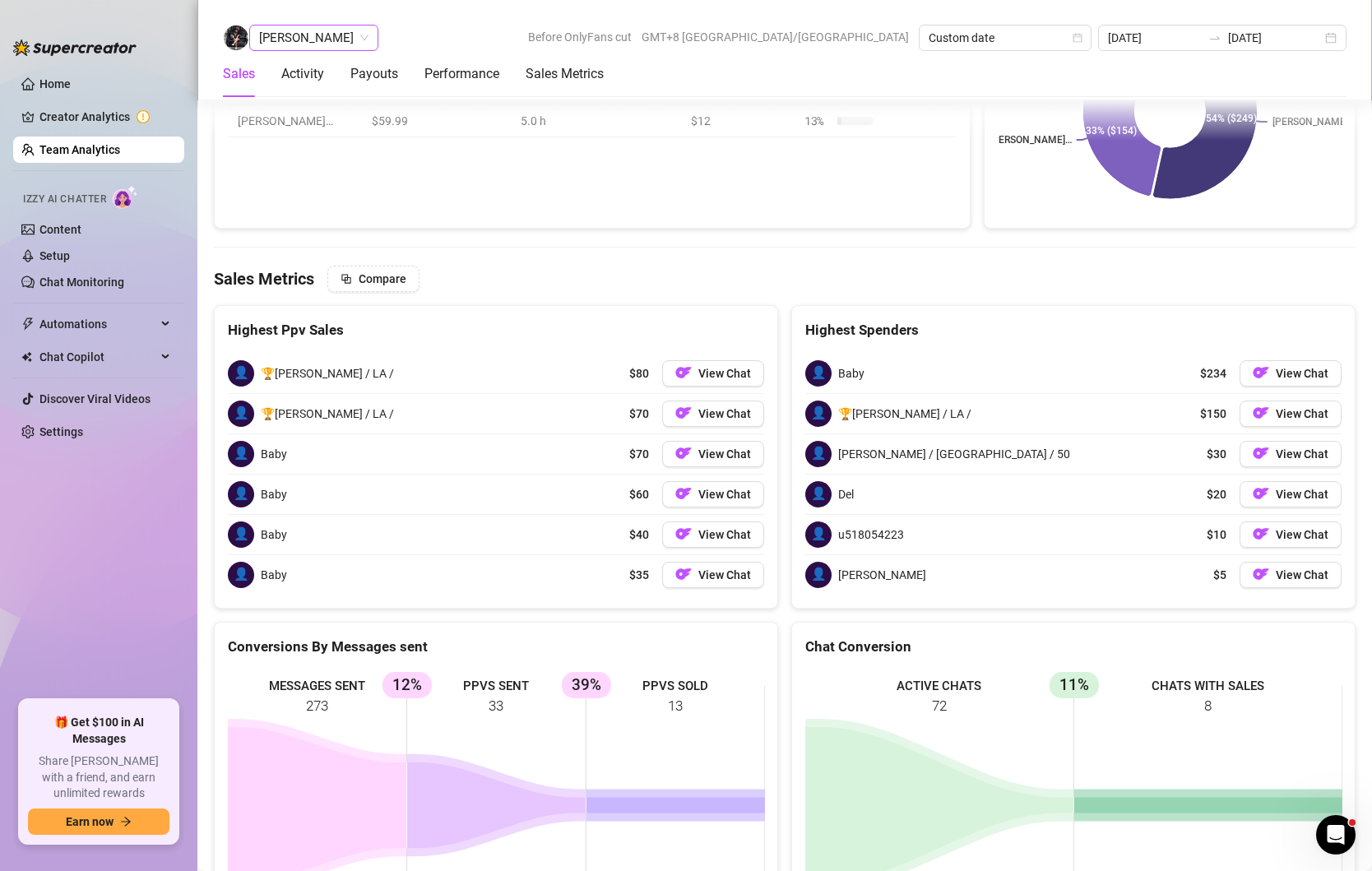
click at [348, 44] on span "[PERSON_NAME]" at bounding box center [314, 37] width 110 height 24
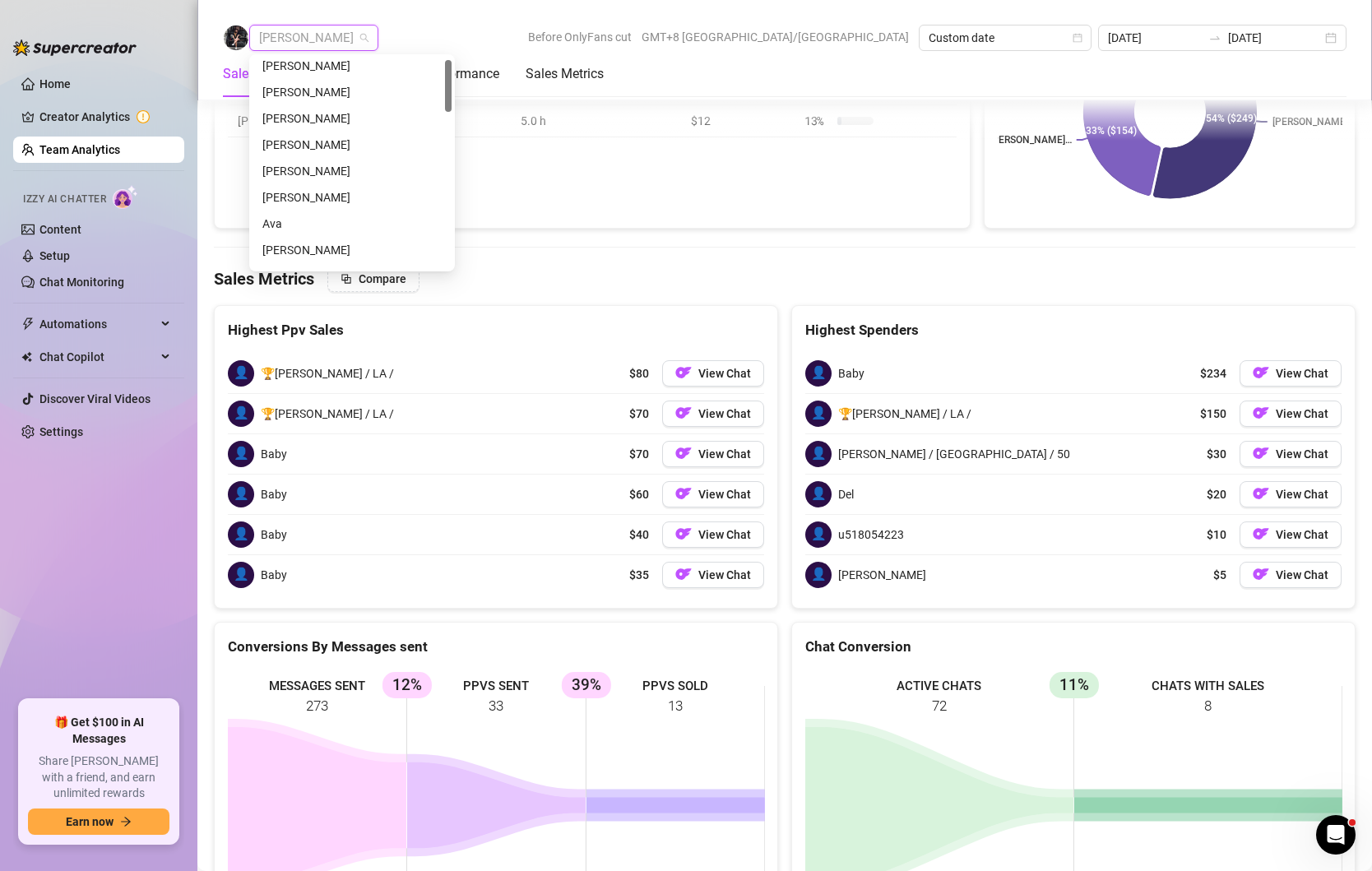
scroll to position [5, 0]
click at [326, 111] on div "[PERSON_NAME]" at bounding box center [352, 119] width 180 height 18
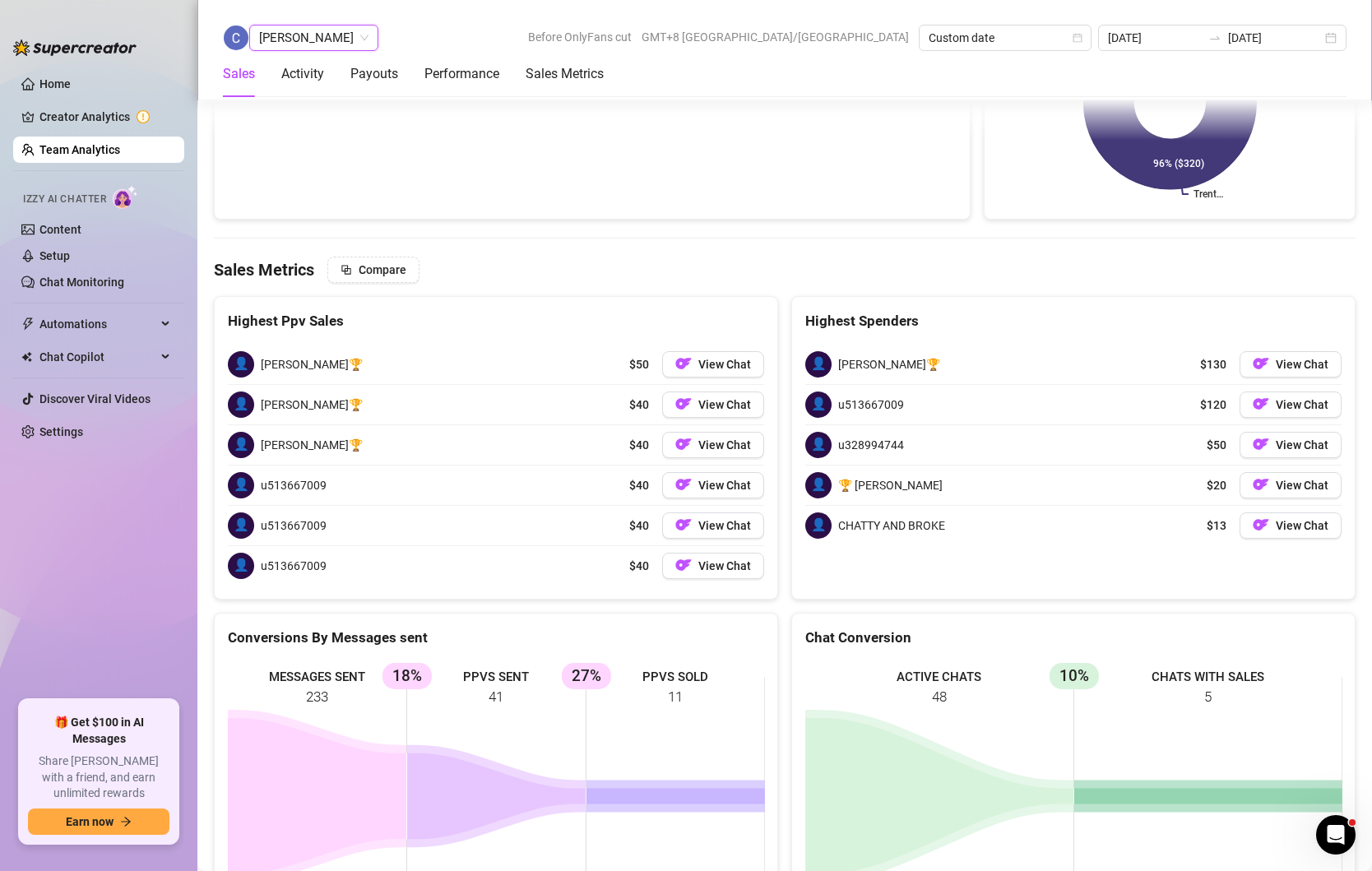
scroll to position [2652, 0]
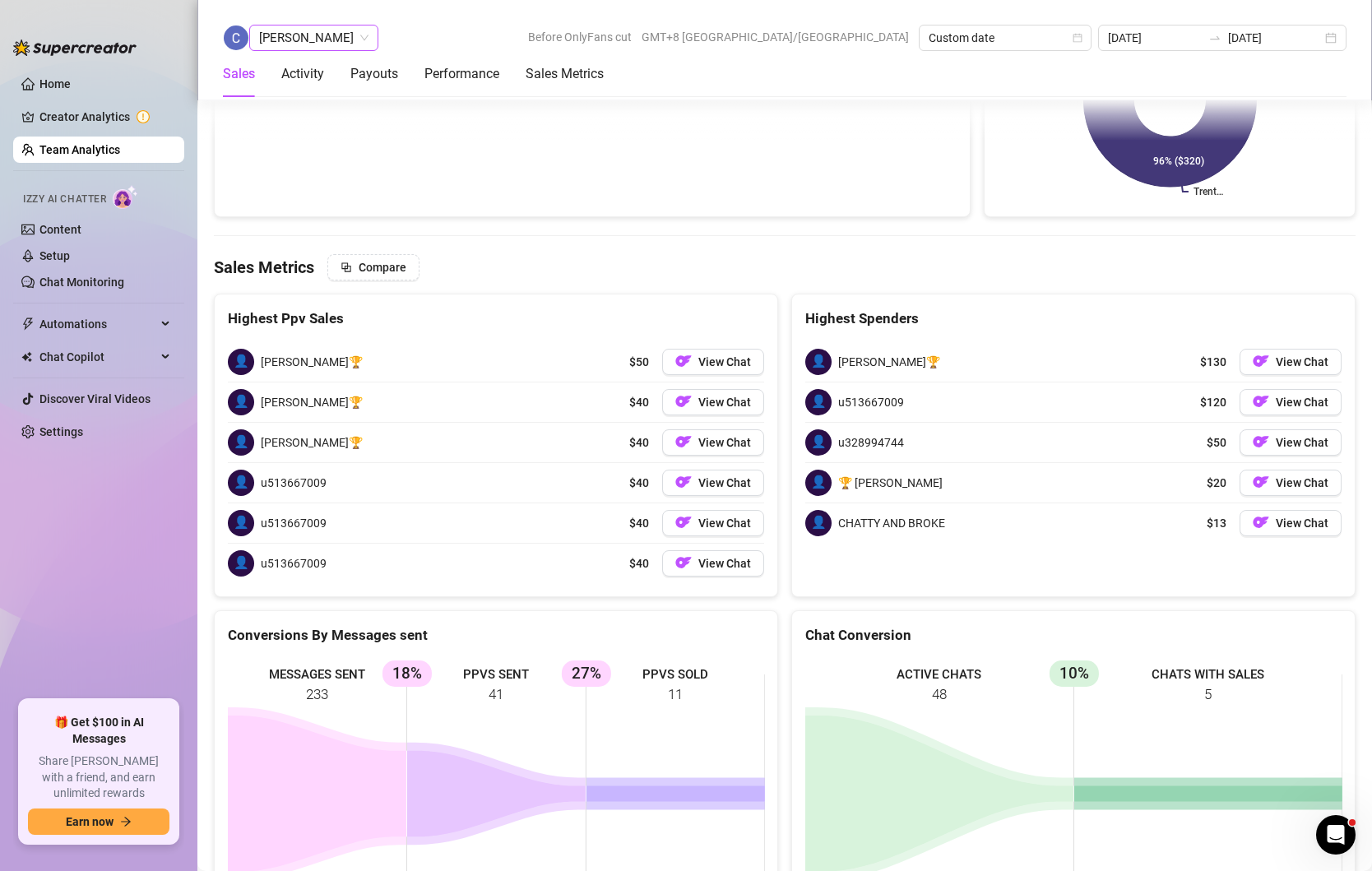
click at [366, 37] on span "[PERSON_NAME]" at bounding box center [314, 37] width 110 height 24
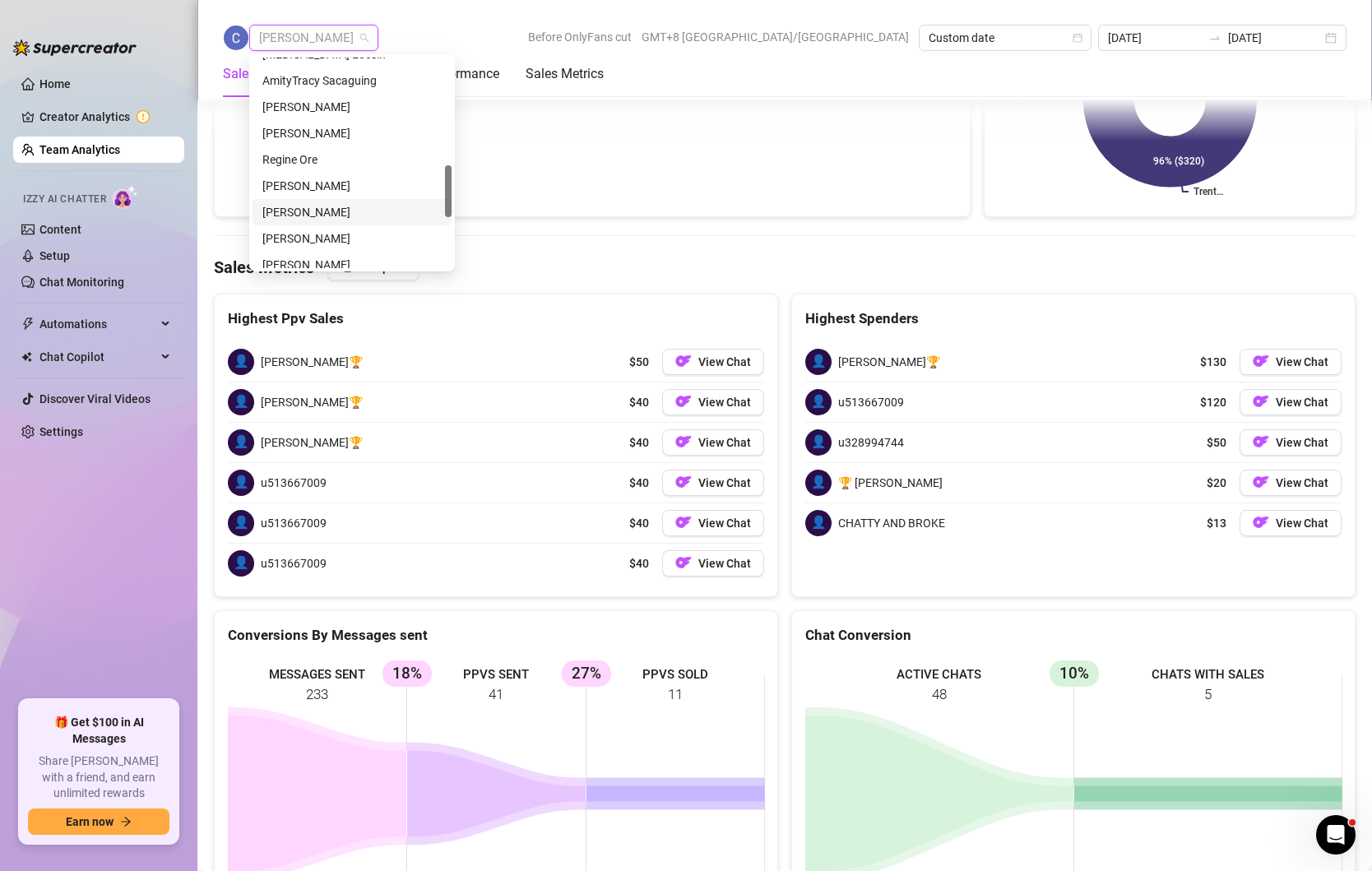
scroll to position [270, 0]
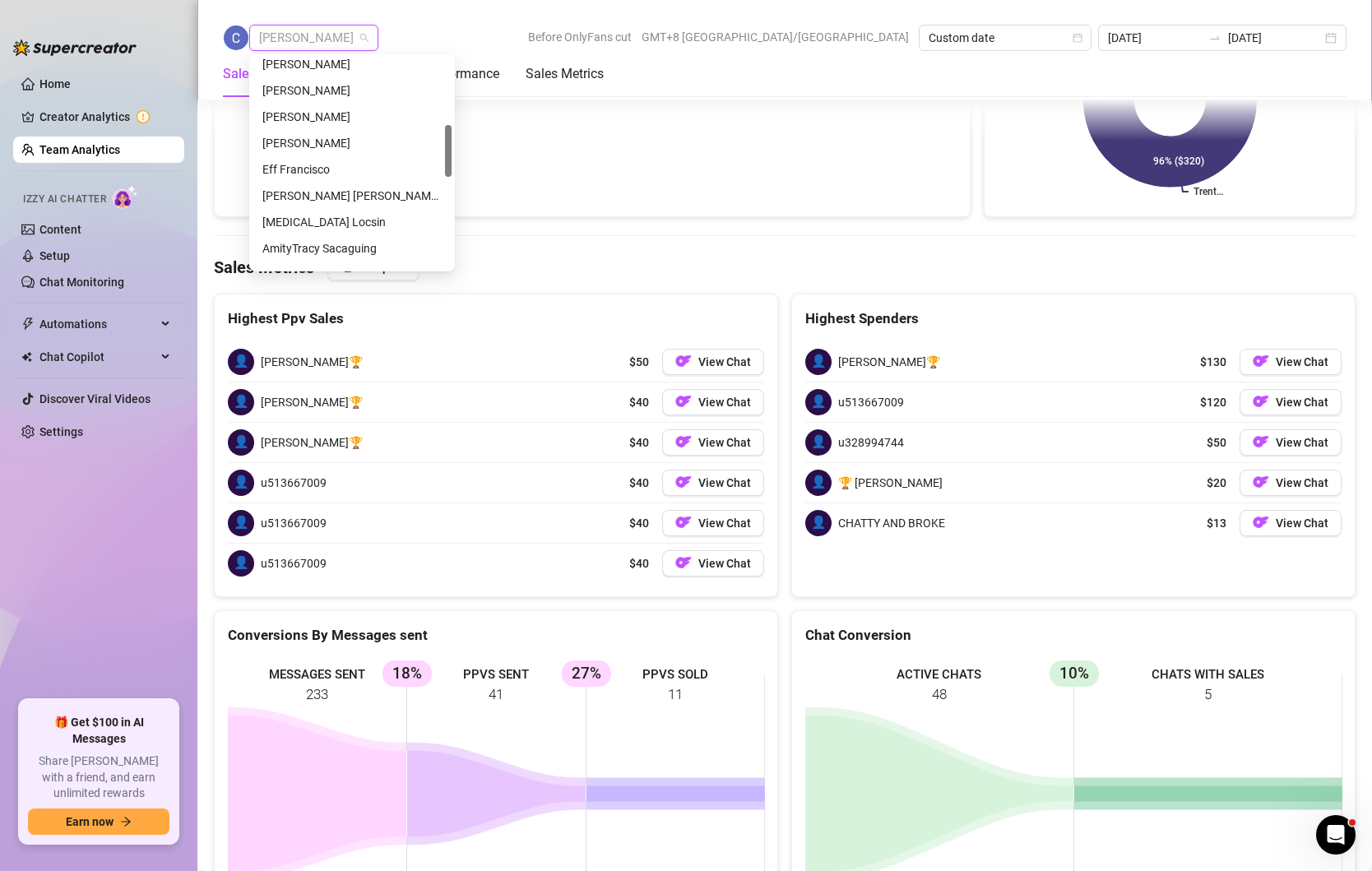
click at [326, 183] on div "[PERSON_NAME] [PERSON_NAME] Tarcena" at bounding box center [353, 195] width 199 height 26
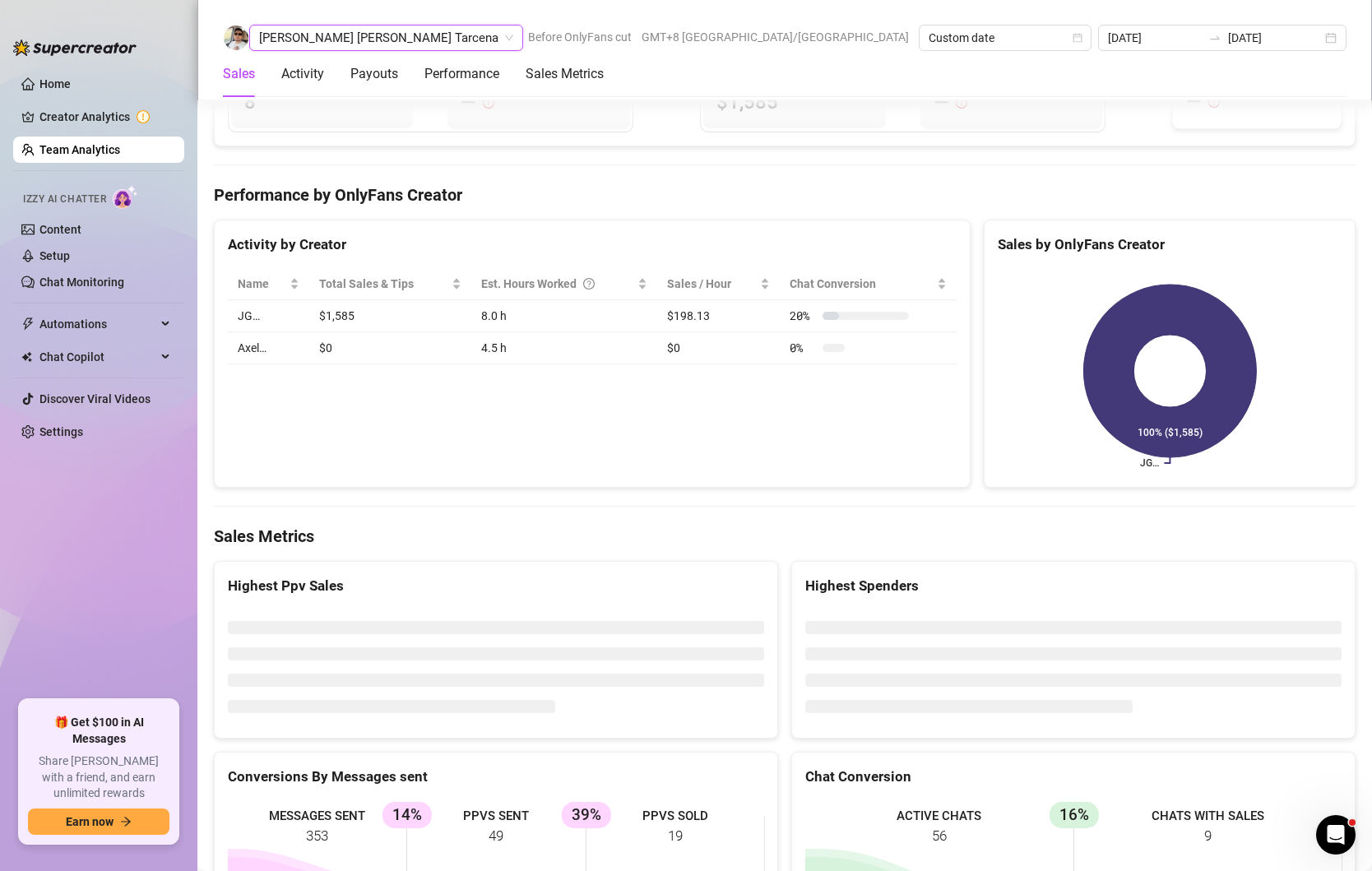
scroll to position [2474, 0]
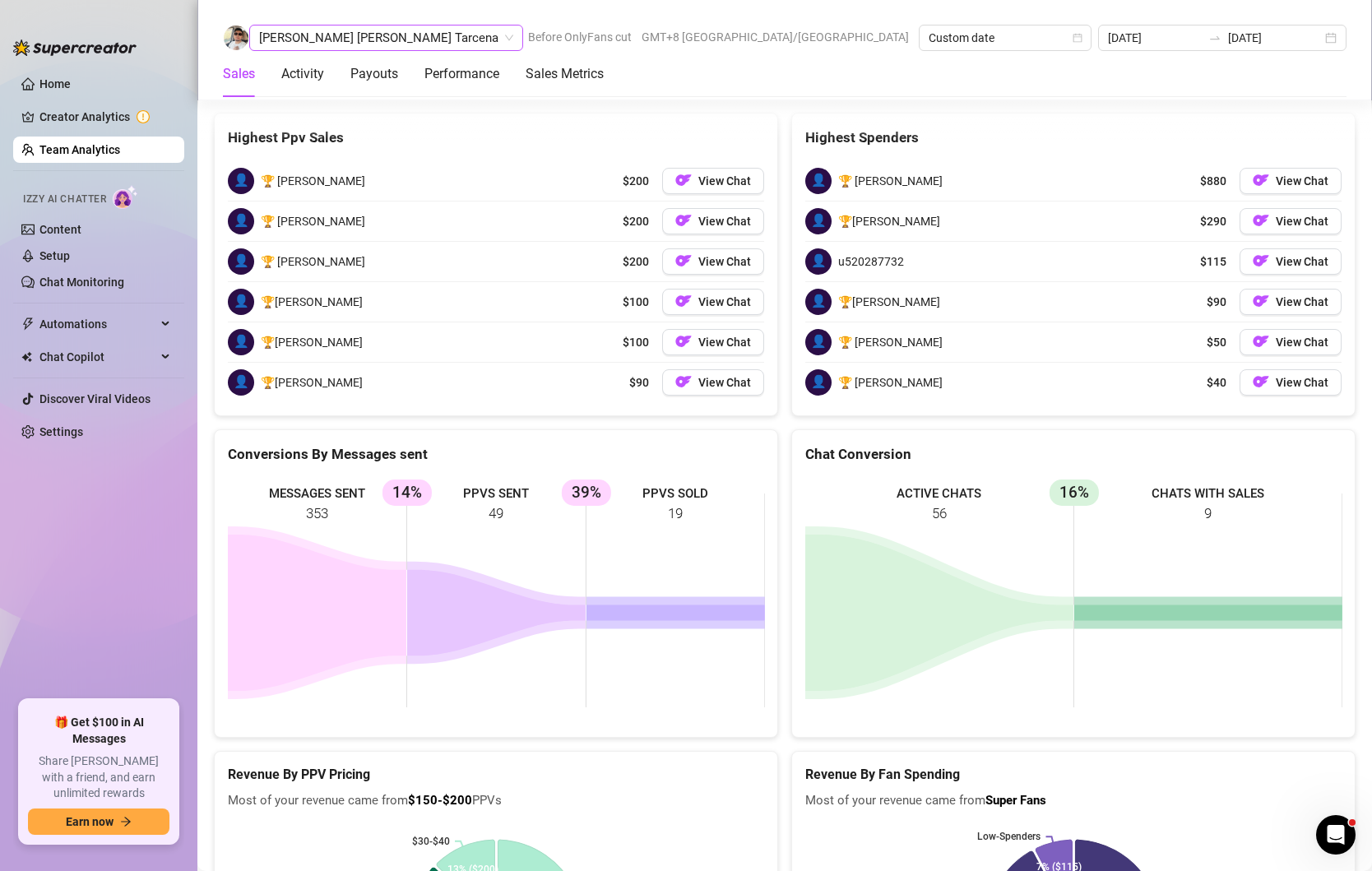
click at [340, 42] on span "[PERSON_NAME] [PERSON_NAME] Tarcena" at bounding box center [386, 37] width 254 height 24
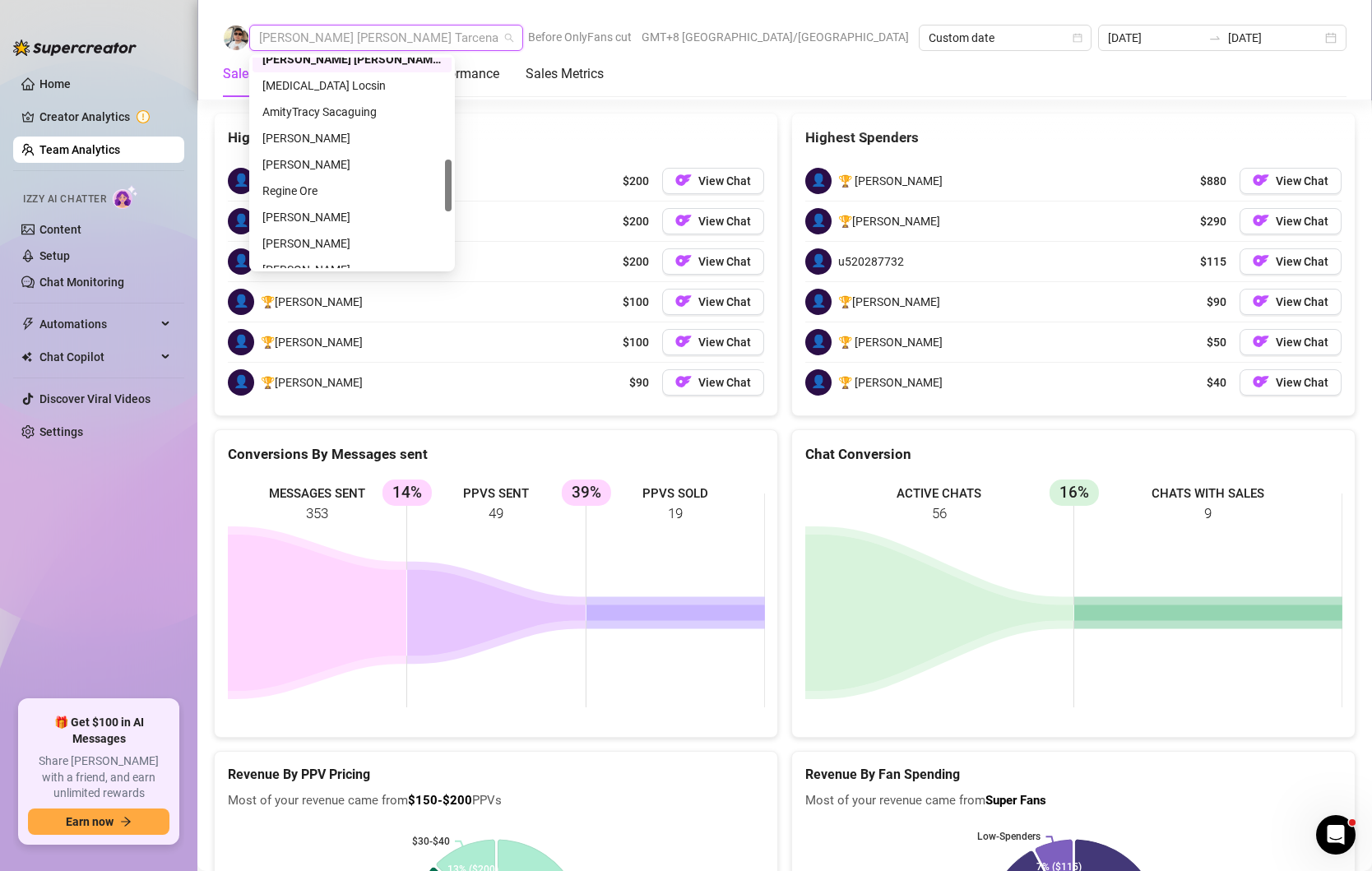
scroll to position [407, 0]
click at [337, 131] on div "[PERSON_NAME]" at bounding box center [352, 138] width 180 height 18
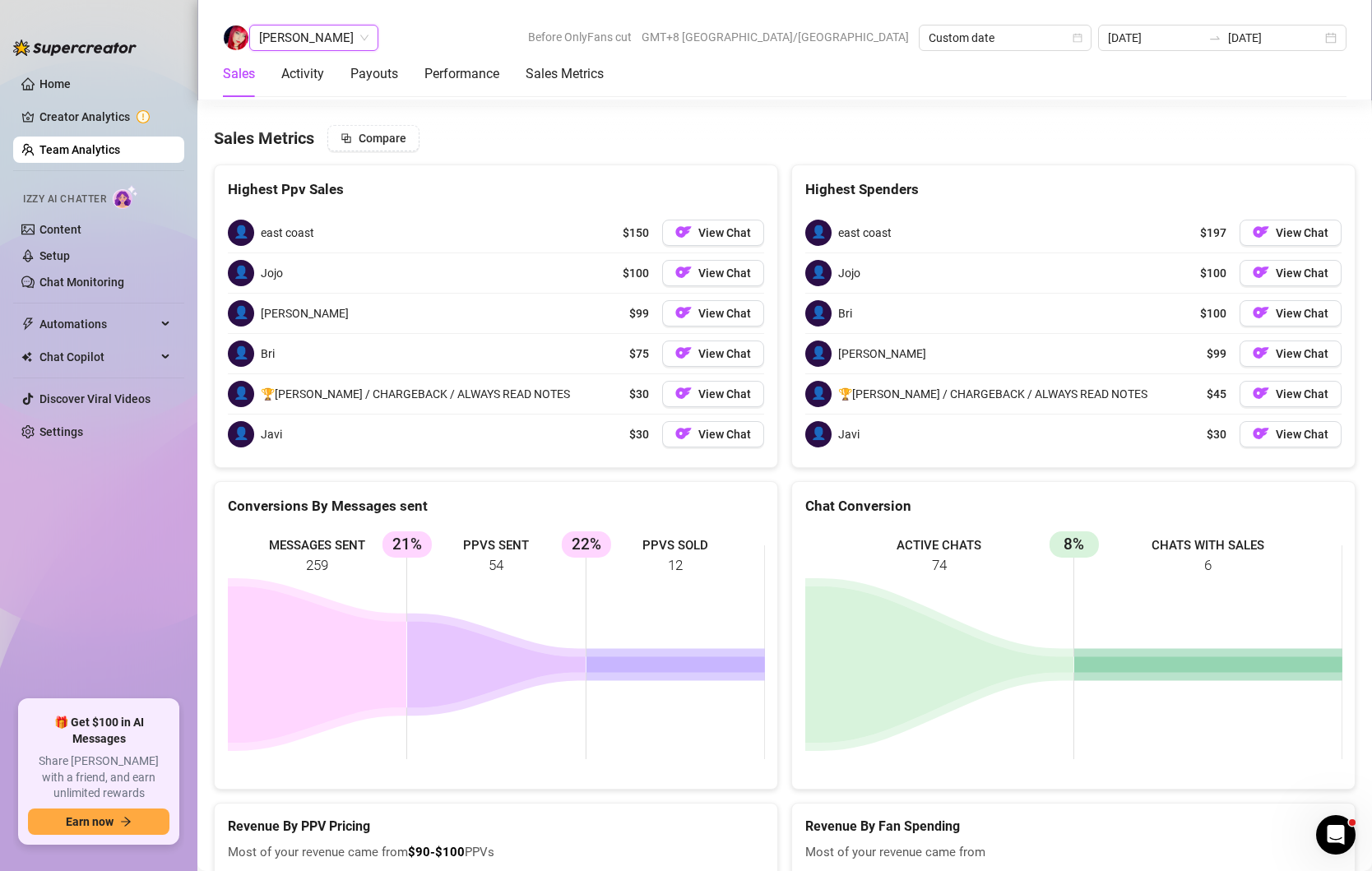
scroll to position [2802, 0]
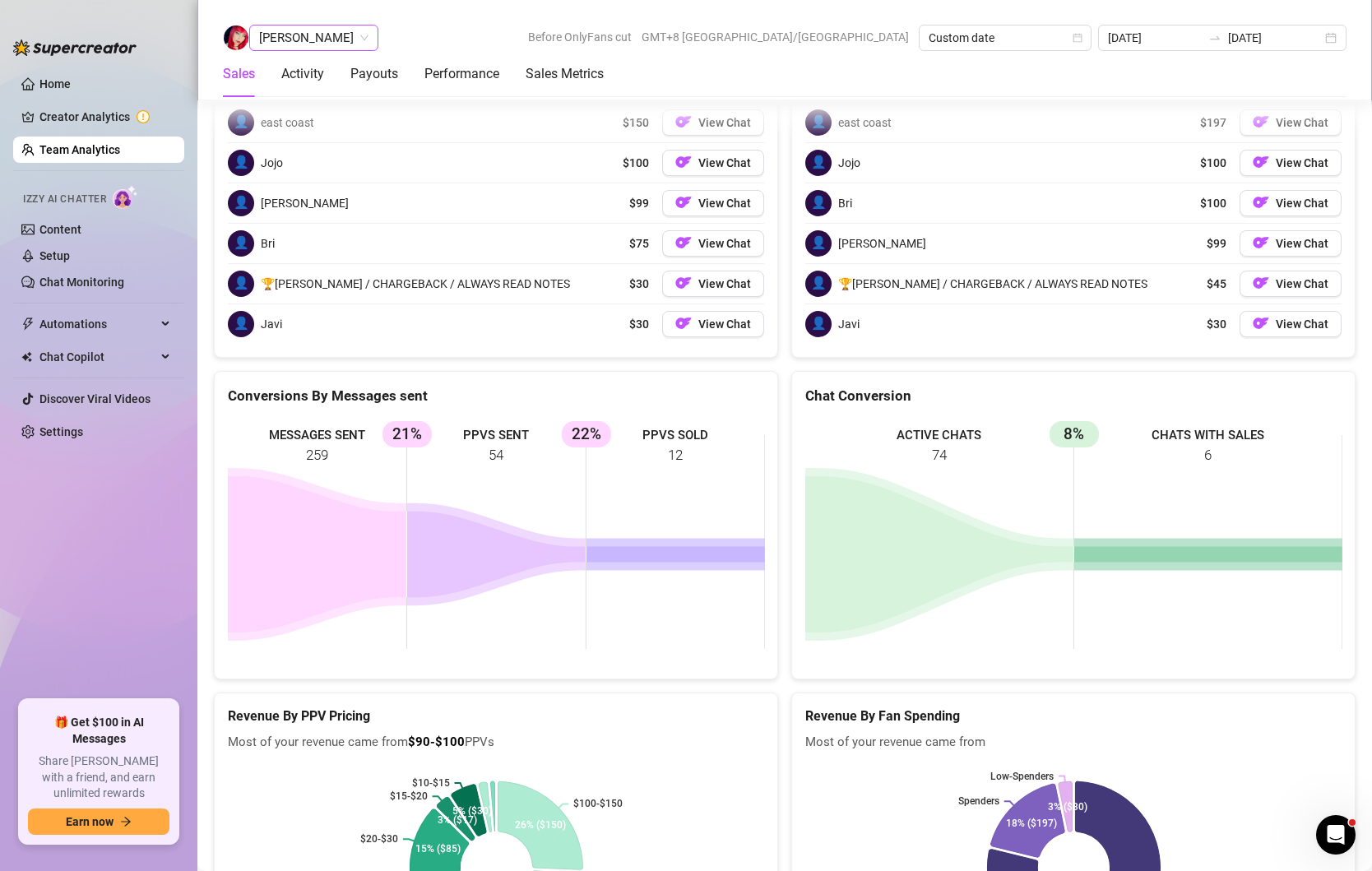
click at [367, 40] on span "[PERSON_NAME]" at bounding box center [314, 37] width 110 height 24
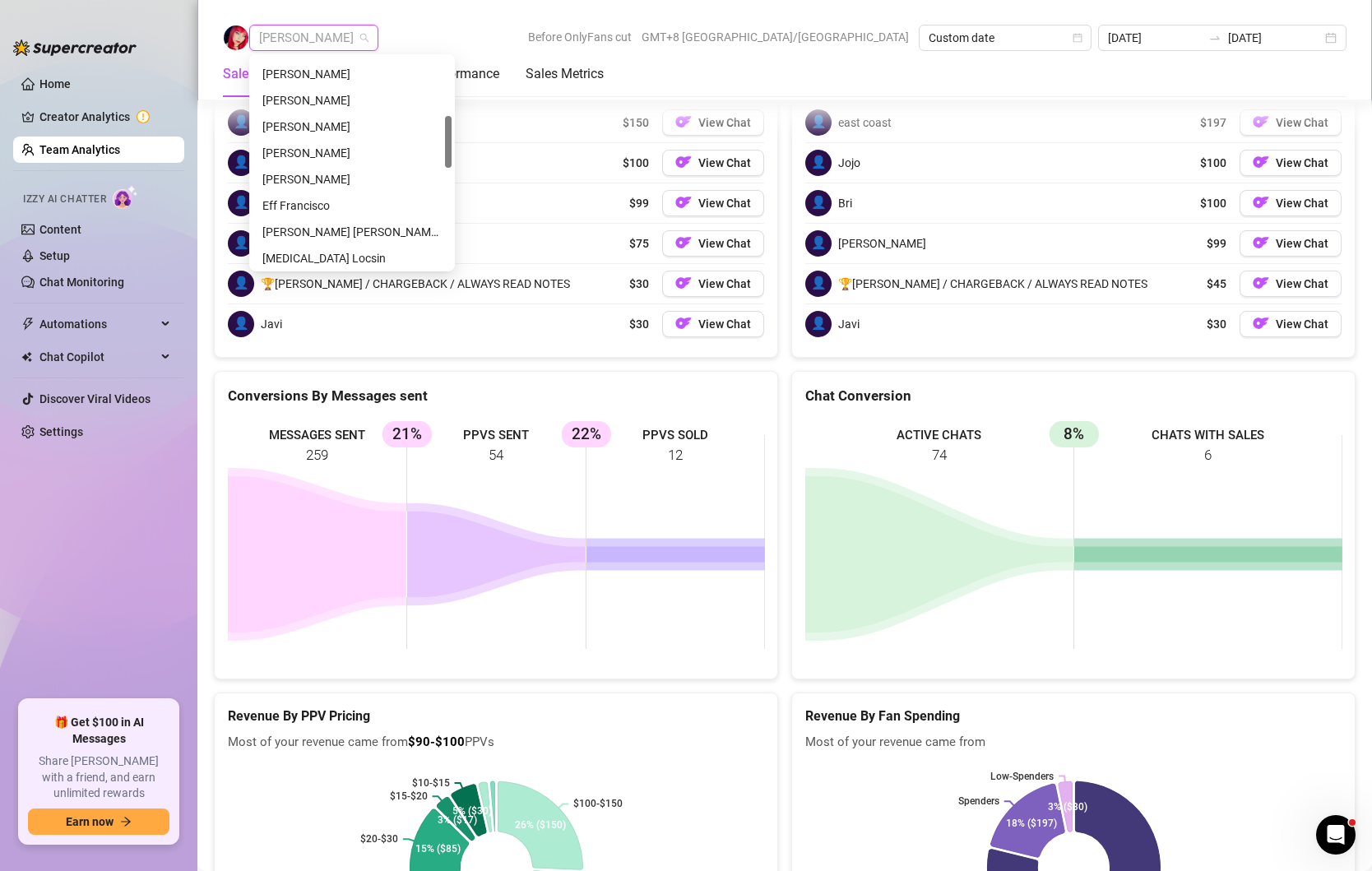
scroll to position [216, 0]
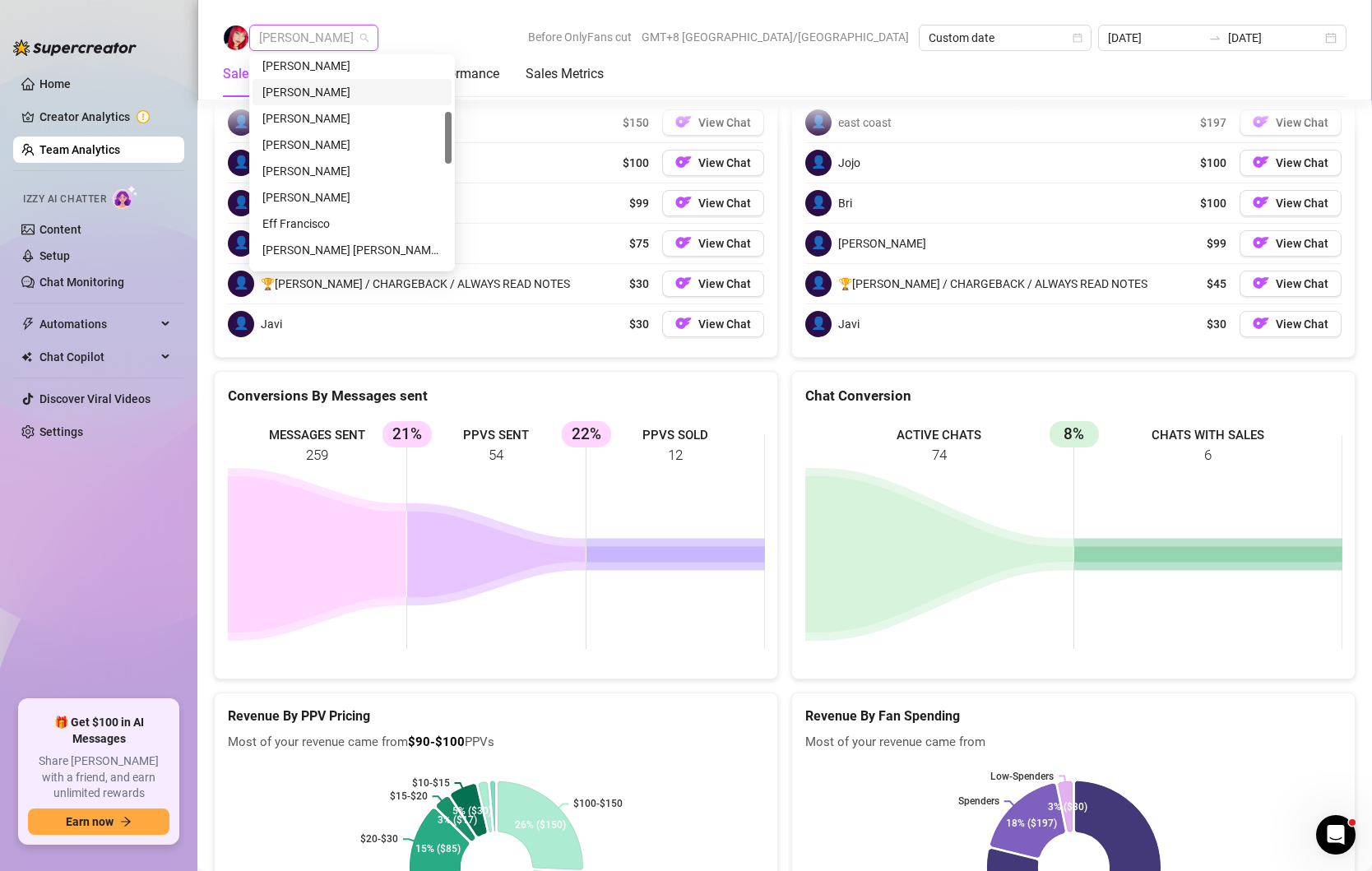
click at [328, 92] on div "[PERSON_NAME]" at bounding box center [352, 92] width 180 height 18
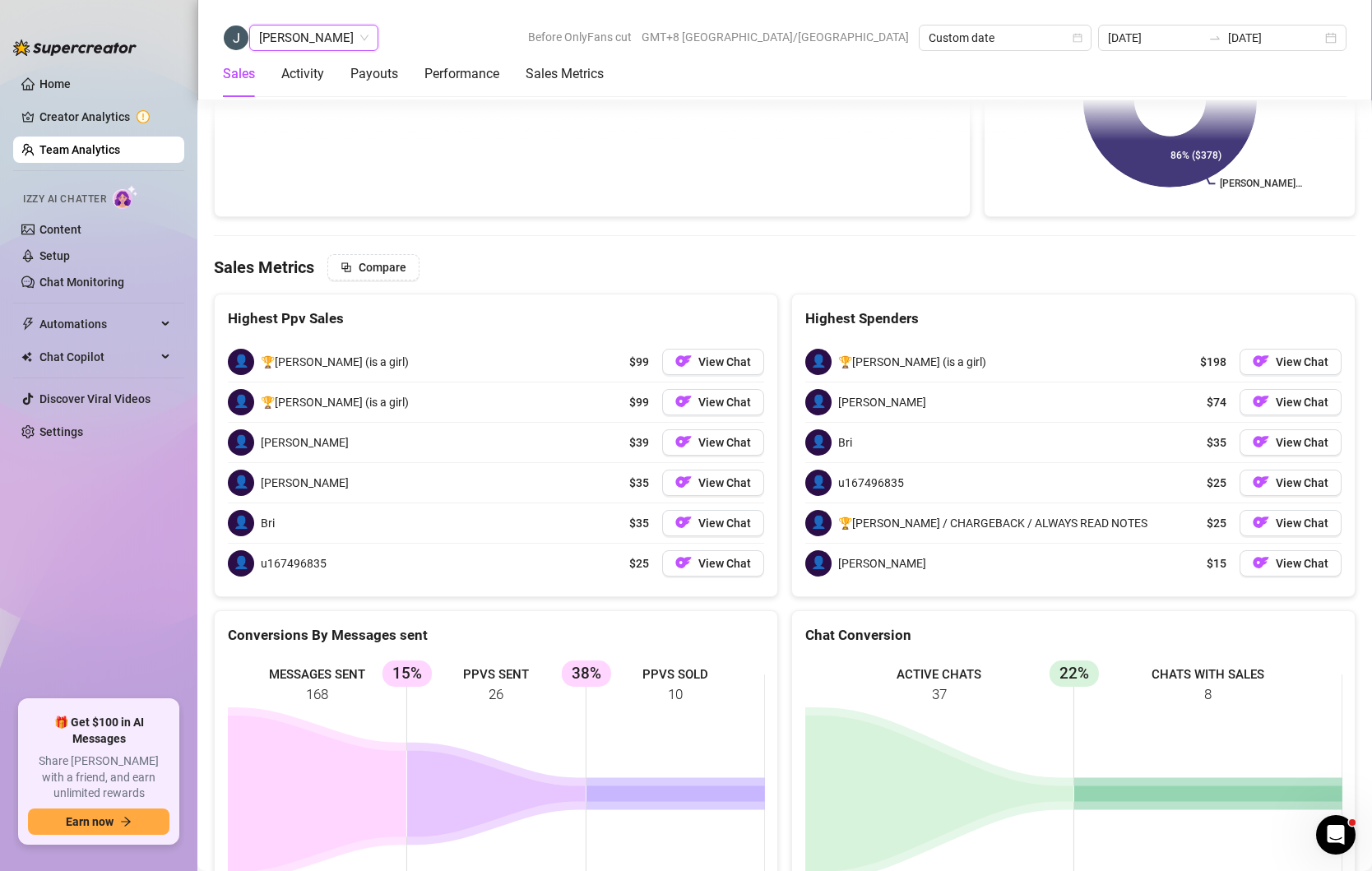
scroll to position [2766, 0]
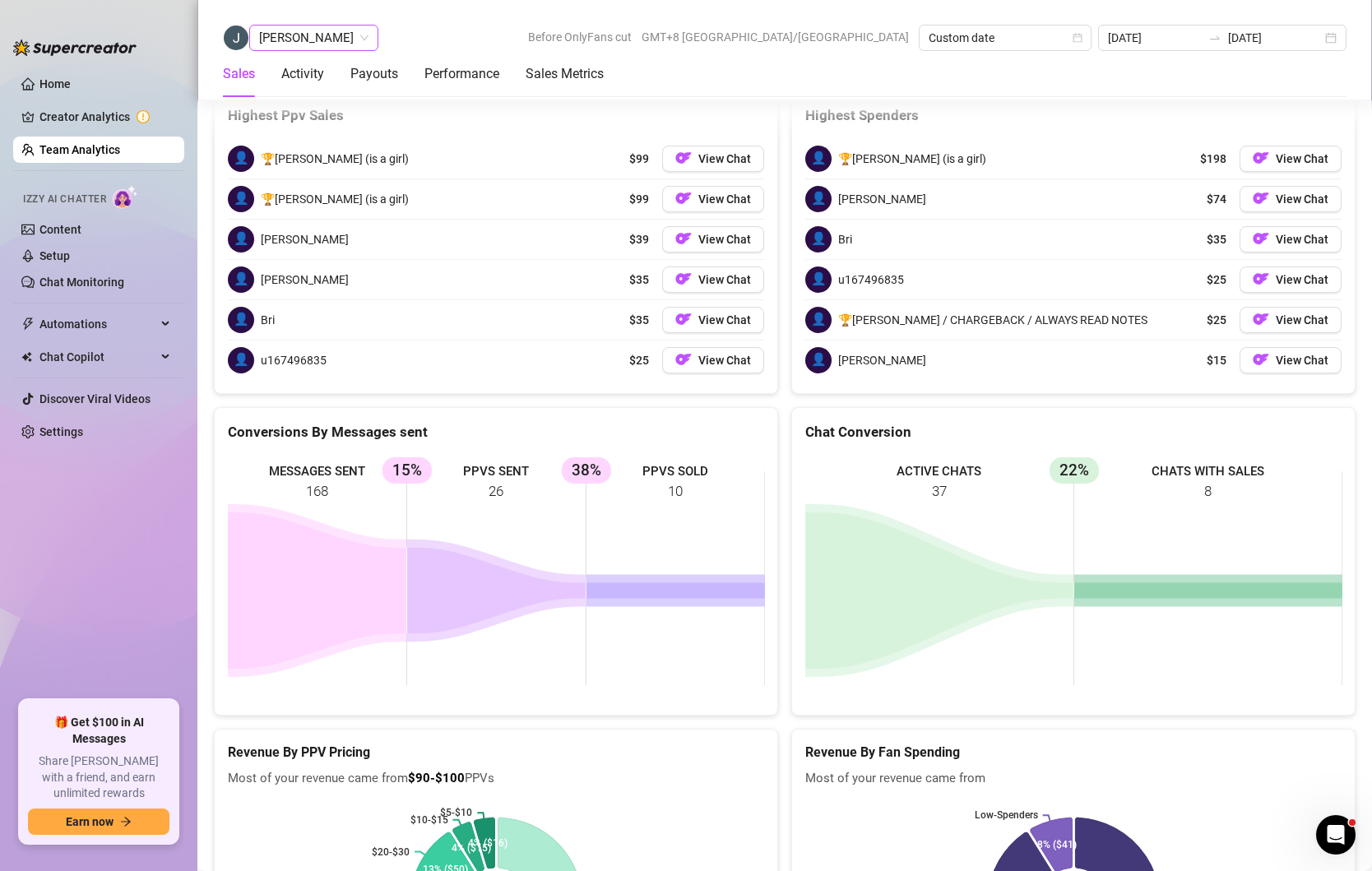
click at [322, 41] on span "[PERSON_NAME]" at bounding box center [314, 37] width 110 height 24
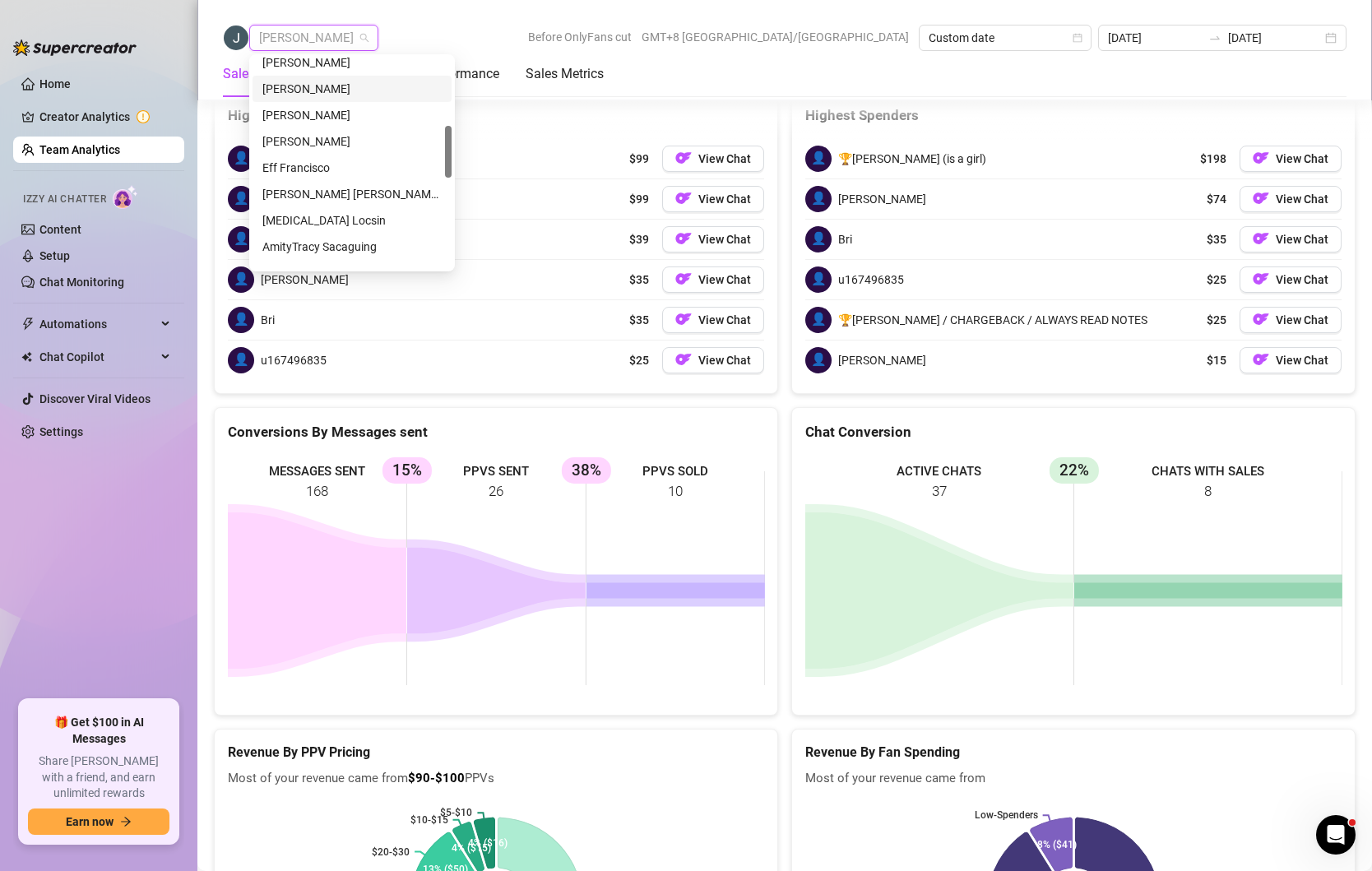
scroll to position [271, 0]
click at [296, 211] on div "[MEDICAL_DATA] Locsin" at bounding box center [352, 220] width 180 height 18
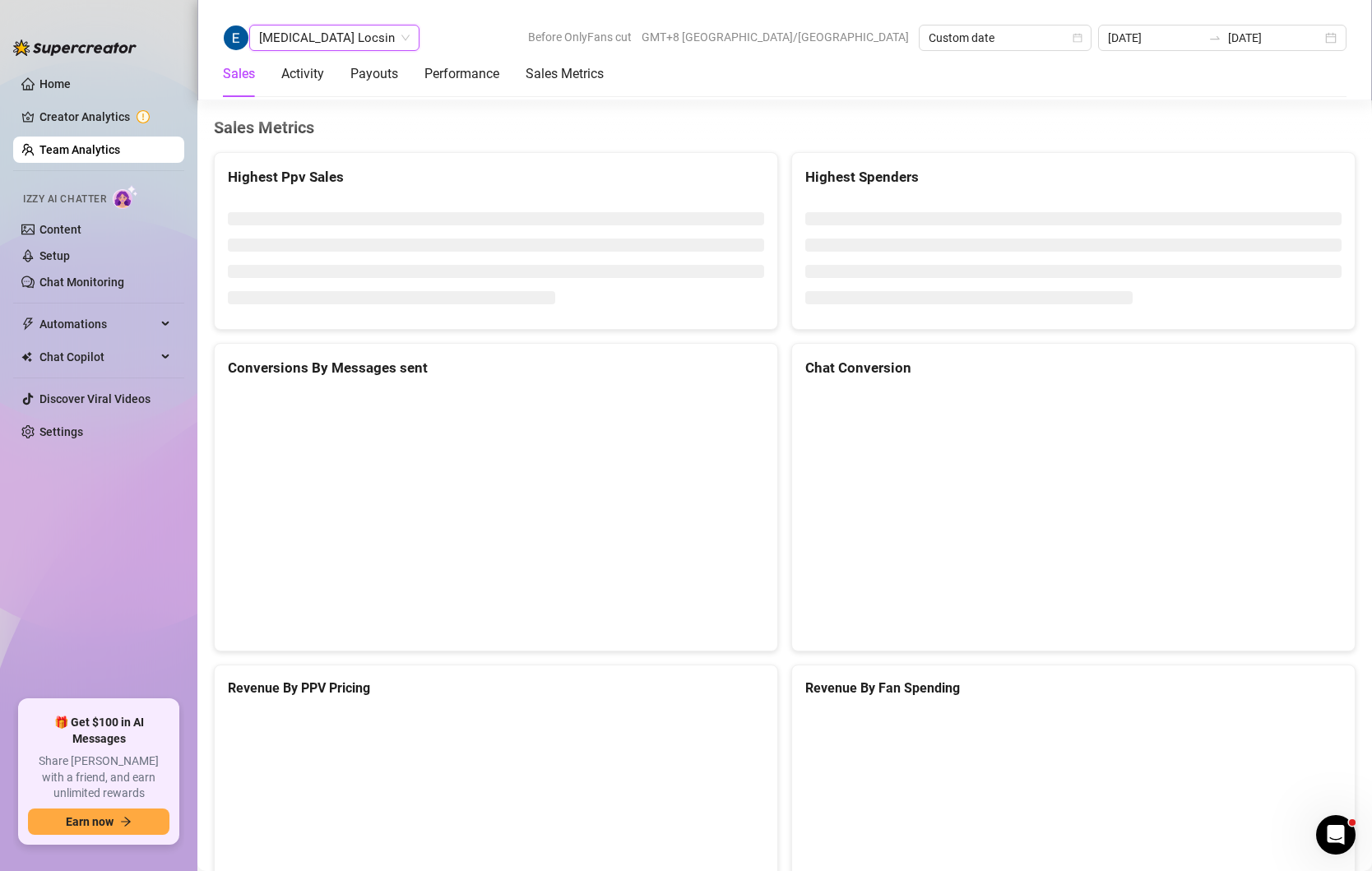
scroll to position [2474, 0]
